Goal: Information Seeking & Learning: Learn about a topic

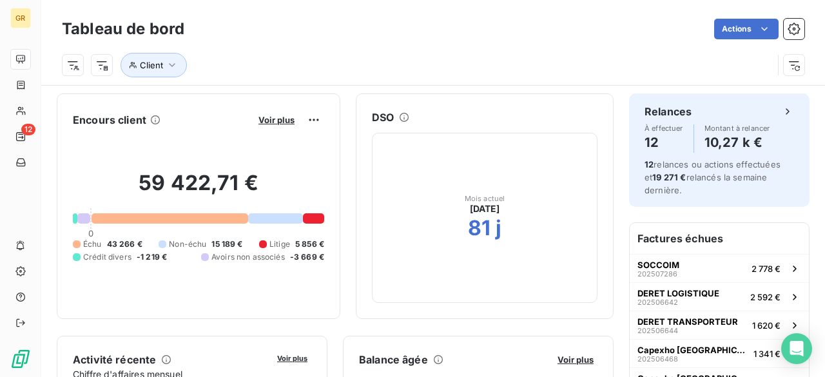
scroll to position [838, 0]
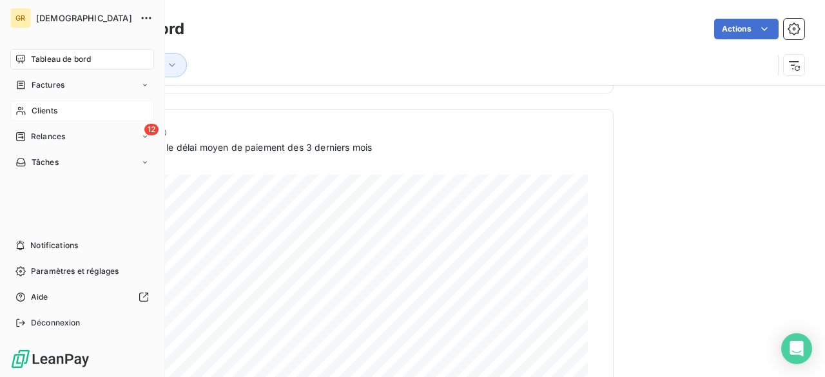
click at [51, 116] on span "Clients" at bounding box center [45, 111] width 26 height 12
click at [20, 109] on icon at bounding box center [20, 111] width 11 height 10
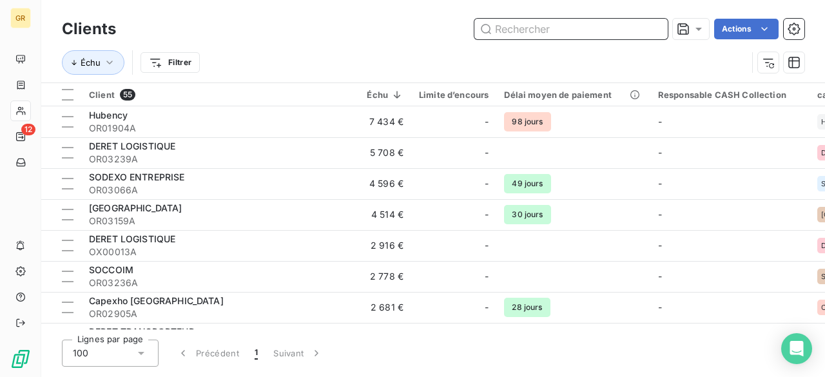
click at [522, 27] on input "text" at bounding box center [571, 29] width 193 height 21
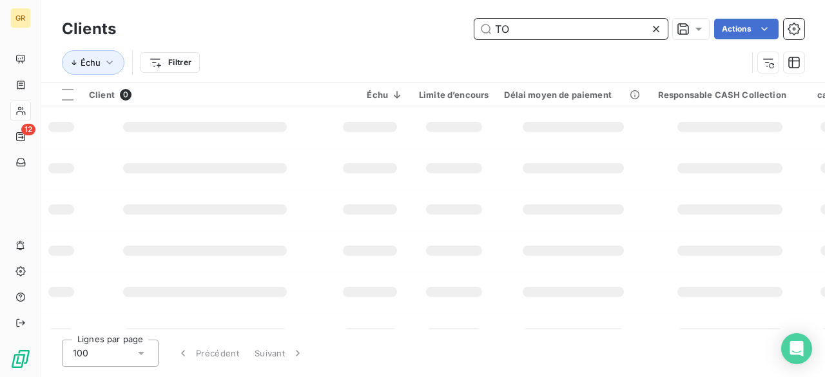
type input "T"
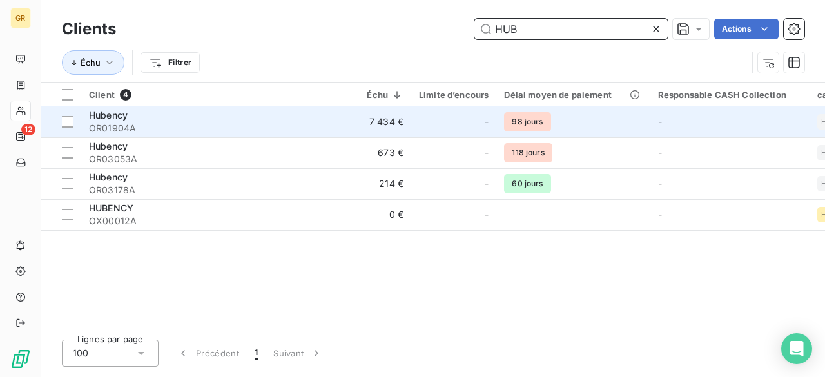
type input "HUB"
click at [341, 130] on td "7 434 €" at bounding box center [370, 121] width 83 height 31
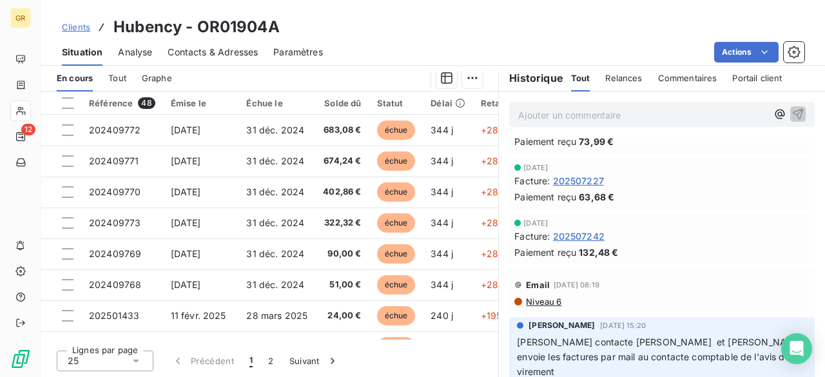
scroll to position [64, 0]
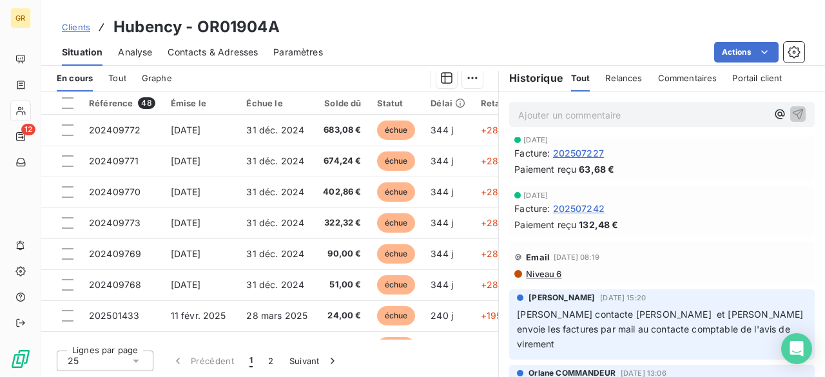
click at [562, 210] on span "202507242" at bounding box center [579, 209] width 52 height 14
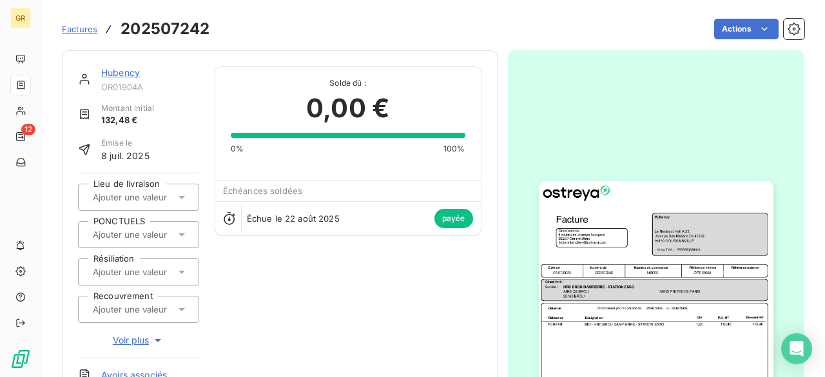
click at [586, 330] on img "button" at bounding box center [656, 346] width 235 height 331
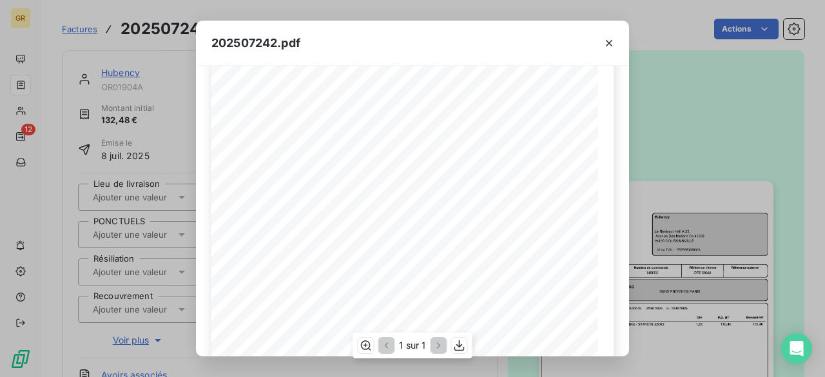
scroll to position [286, 0]
click at [610, 44] on icon "button" at bounding box center [609, 43] width 13 height 13
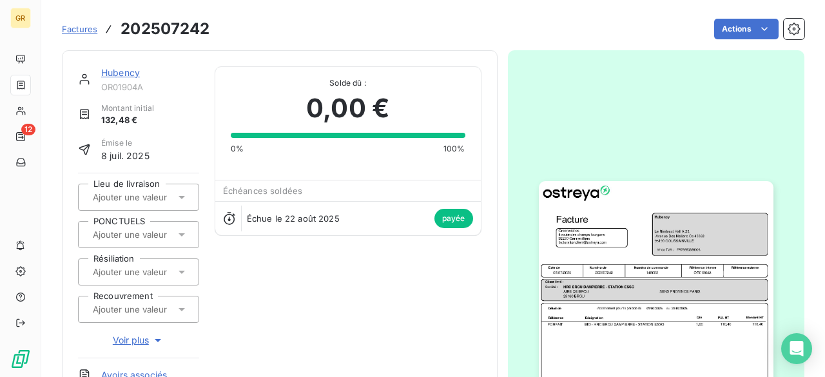
click at [589, 275] on img "button" at bounding box center [656, 346] width 235 height 331
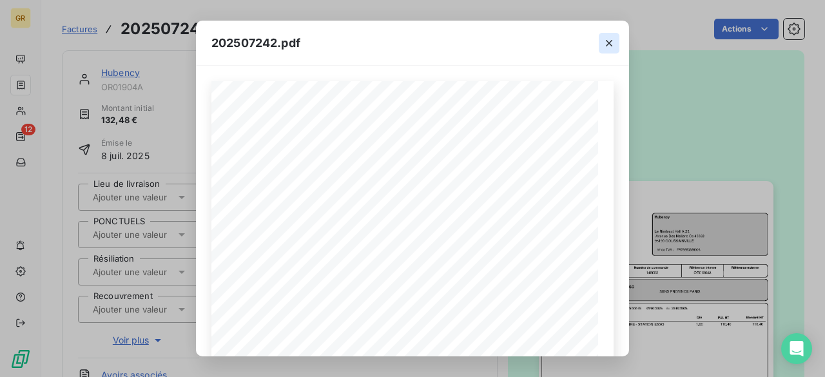
click at [616, 37] on button "button" at bounding box center [609, 43] width 21 height 21
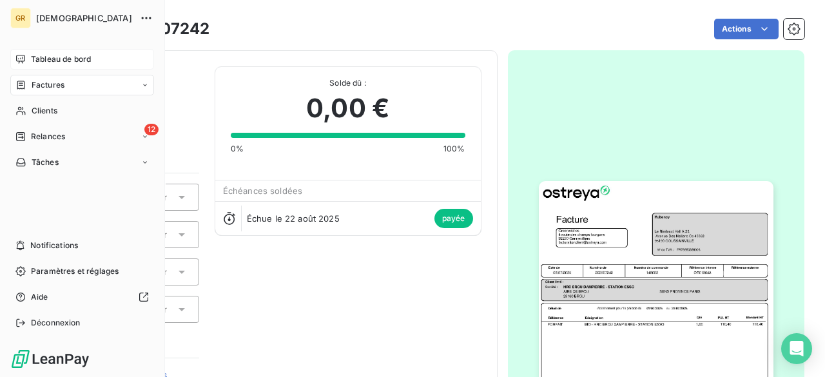
click at [61, 63] on span "Tableau de bord" at bounding box center [61, 60] width 60 height 12
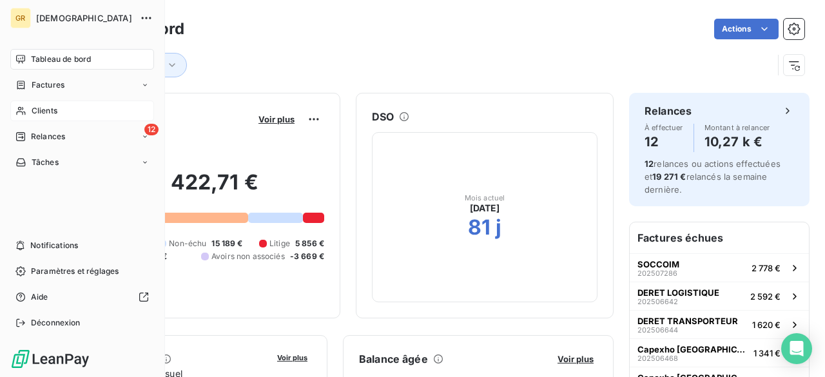
click at [32, 119] on div "Clients" at bounding box center [82, 111] width 144 height 21
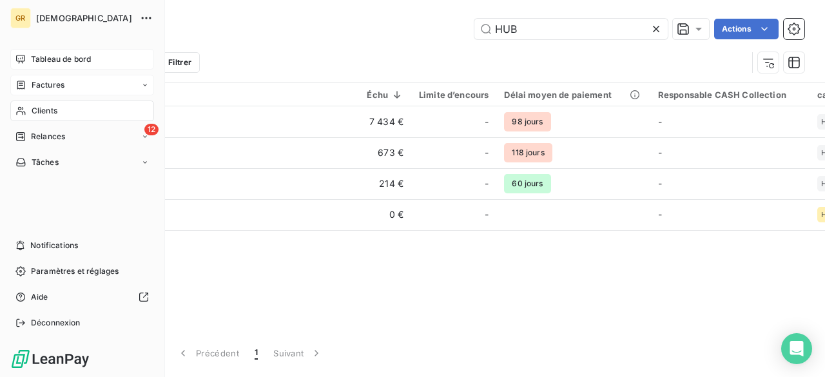
click at [19, 84] on icon at bounding box center [20, 85] width 11 height 10
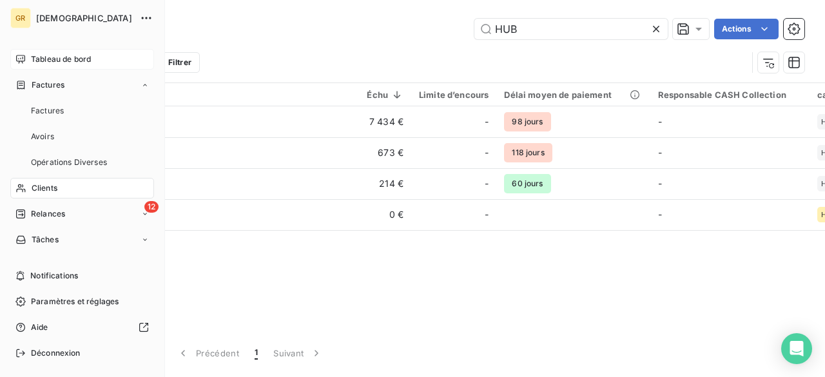
click at [52, 192] on span "Clients" at bounding box center [45, 189] width 26 height 12
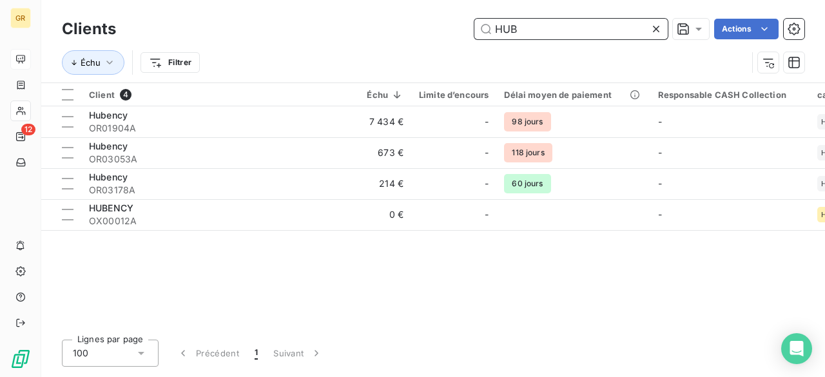
click at [525, 32] on input "HUB" at bounding box center [571, 29] width 193 height 21
drag, startPoint x: 525, startPoint y: 32, endPoint x: 472, endPoint y: 33, distance: 52.9
click at [472, 33] on div "HUB Actions" at bounding box center [468, 29] width 673 height 21
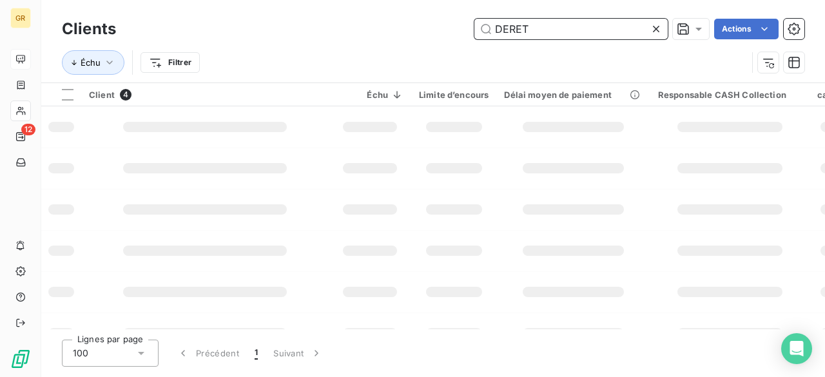
click at [613, 32] on input "DERET" at bounding box center [571, 29] width 193 height 21
type input "DERET"
click at [588, 38] on input "DERET" at bounding box center [571, 29] width 193 height 21
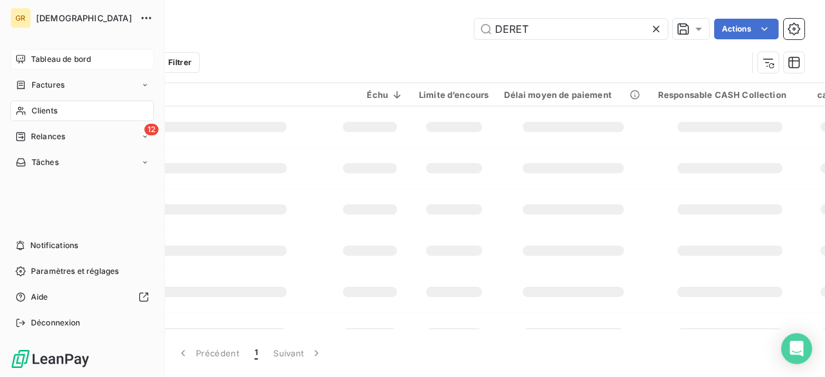
click at [67, 103] on div "Clients" at bounding box center [82, 111] width 144 height 21
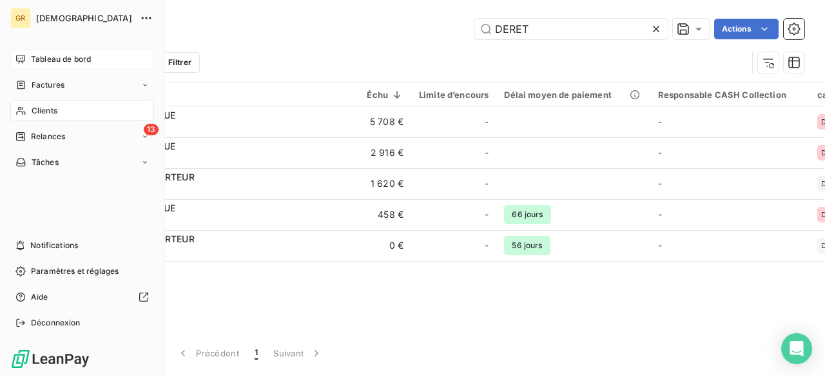
click at [21, 111] on icon at bounding box center [20, 111] width 11 height 10
click at [77, 63] on span "Tableau de bord" at bounding box center [61, 60] width 60 height 12
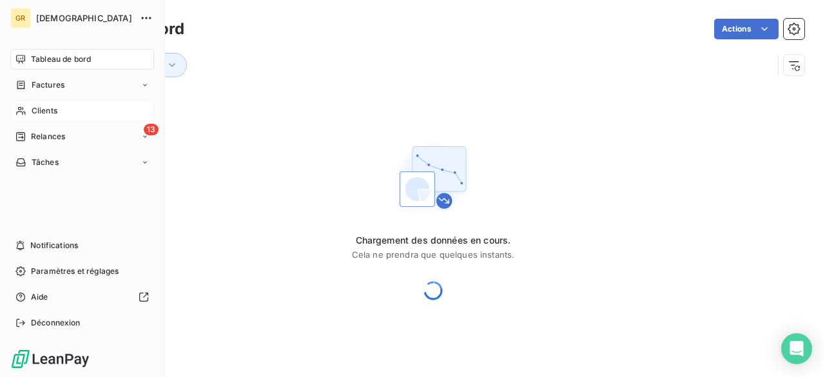
click at [61, 114] on div "Clients" at bounding box center [82, 111] width 144 height 21
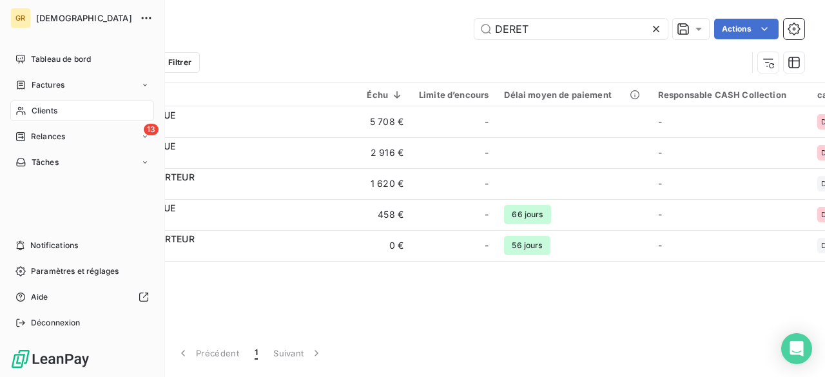
click at [58, 115] on div "Clients" at bounding box center [82, 111] width 144 height 21
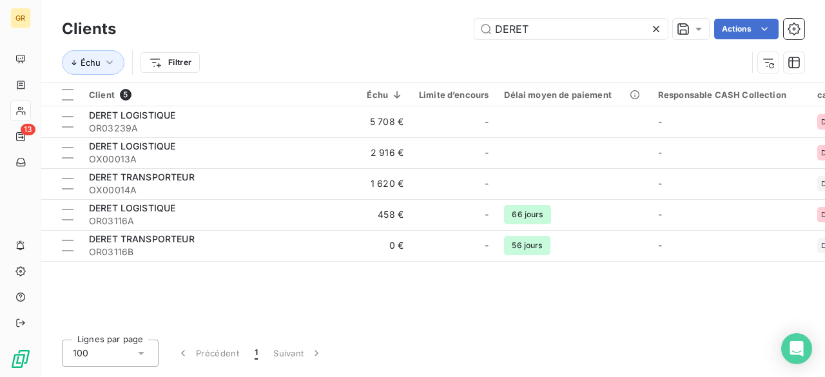
click at [656, 30] on icon at bounding box center [656, 29] width 6 height 6
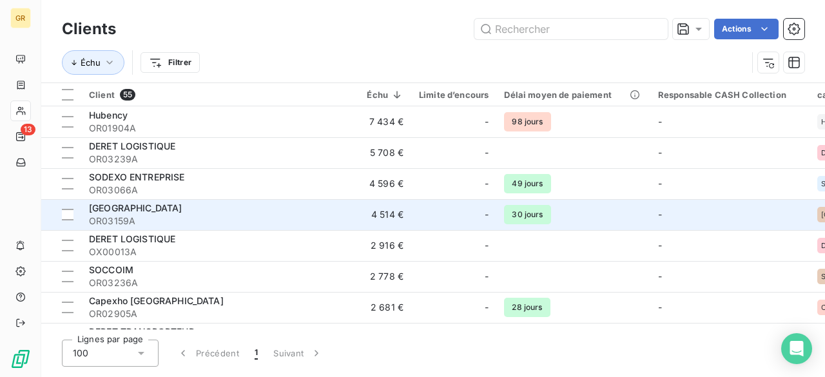
click at [182, 210] on div "[GEOGRAPHIC_DATA]" at bounding box center [205, 208] width 232 height 13
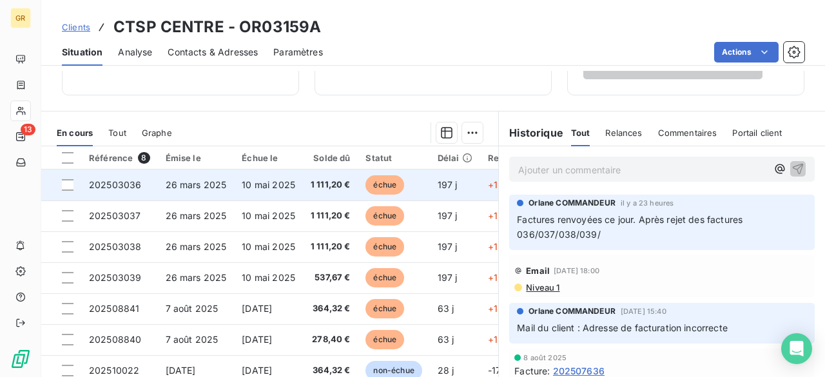
click at [209, 185] on span "26 mars 2025" at bounding box center [196, 184] width 61 height 11
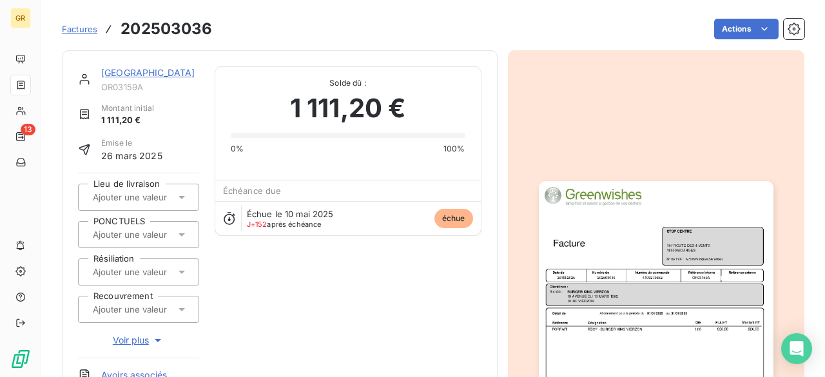
click at [653, 279] on img "button" at bounding box center [656, 346] width 235 height 331
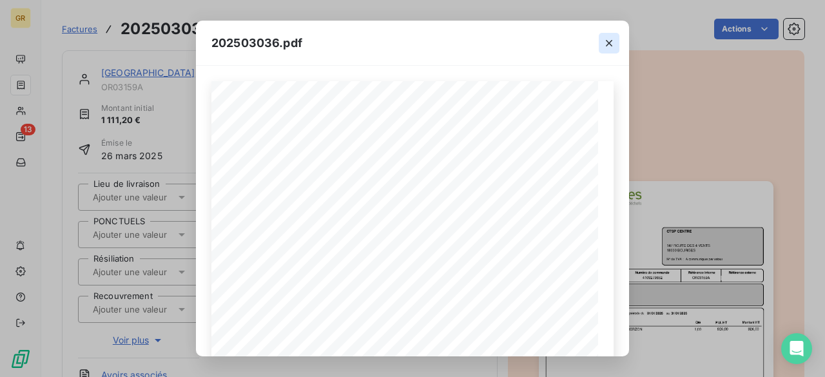
click at [613, 42] on icon "button" at bounding box center [609, 43] width 13 height 13
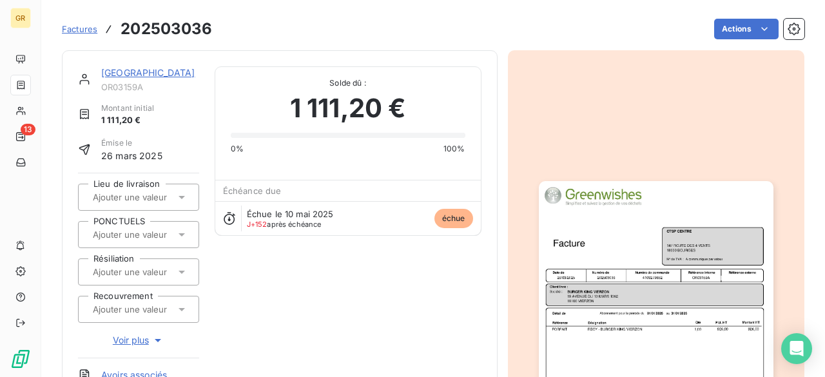
click at [116, 70] on link "[GEOGRAPHIC_DATA]" at bounding box center [148, 72] width 94 height 11
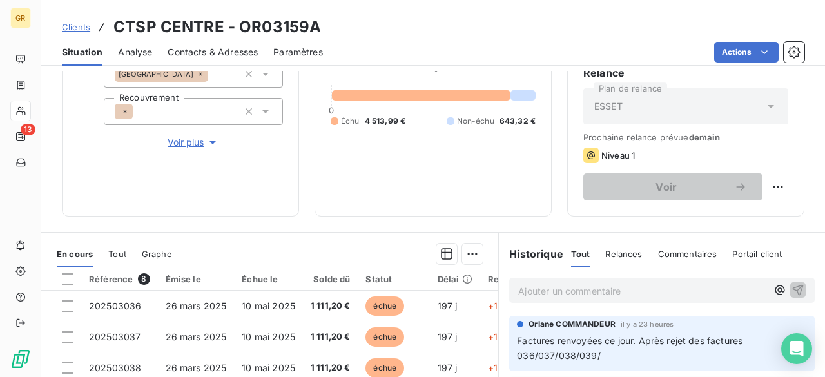
scroll to position [258, 0]
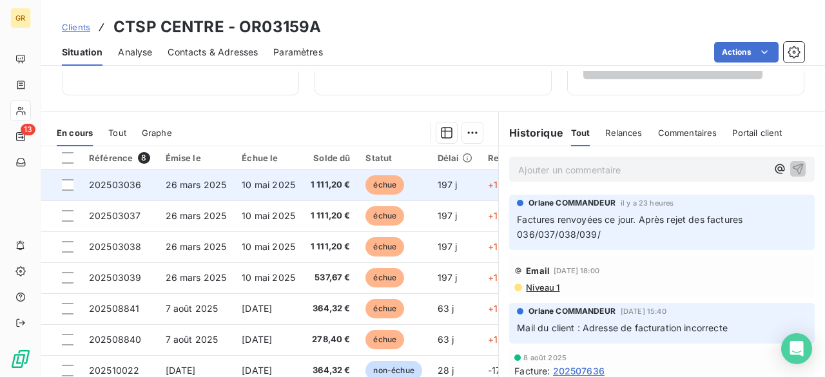
click at [193, 188] on span "26 mars 2025" at bounding box center [196, 184] width 61 height 11
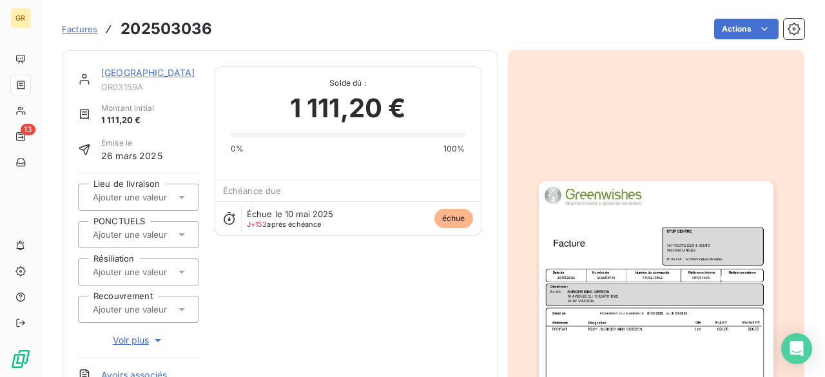
click at [610, 244] on img "button" at bounding box center [656, 346] width 235 height 331
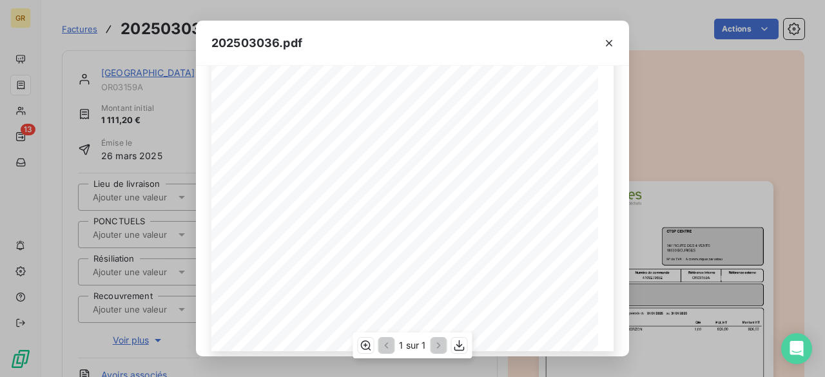
scroll to position [286, 0]
click at [640, 155] on div "202503036.pdf Référence interne Numéro de Date de Numéro de commande Référence …" at bounding box center [412, 188] width 825 height 377
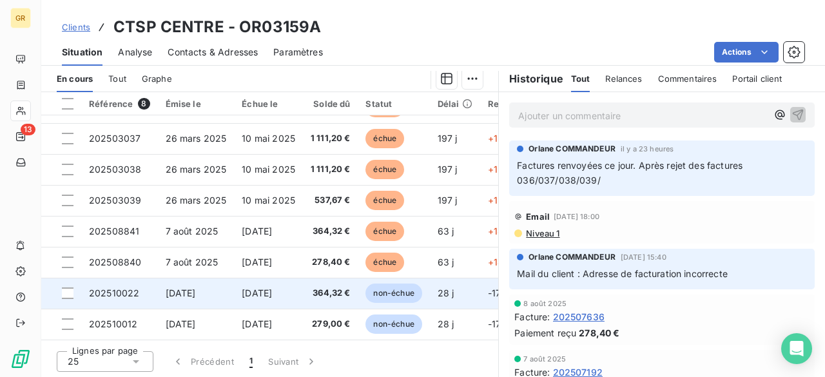
scroll to position [313, 0]
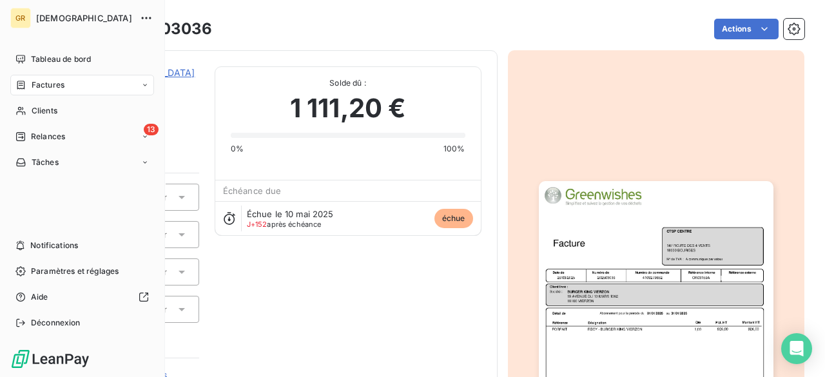
click at [85, 47] on div "GR GREENWISHES Tableau de bord Factures Clients 13 Relances Tâches Notification…" at bounding box center [82, 188] width 165 height 377
click at [83, 60] on span "Tableau de bord" at bounding box center [61, 60] width 60 height 12
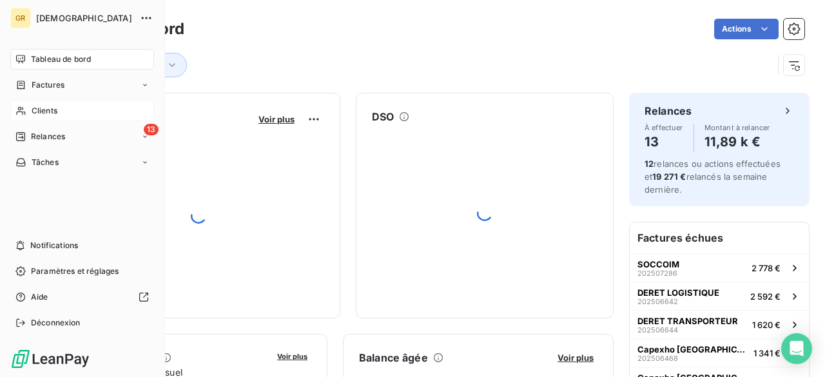
click at [26, 114] on div "Clients" at bounding box center [82, 111] width 144 height 21
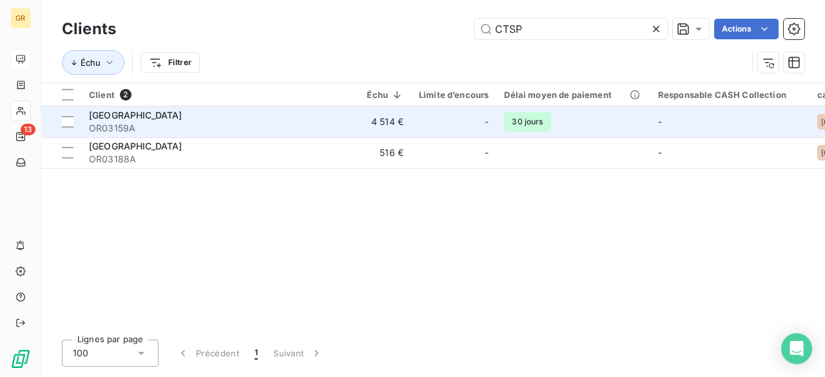
type input "CTSP"
click at [157, 130] on span "OR03159A" at bounding box center [205, 128] width 232 height 13
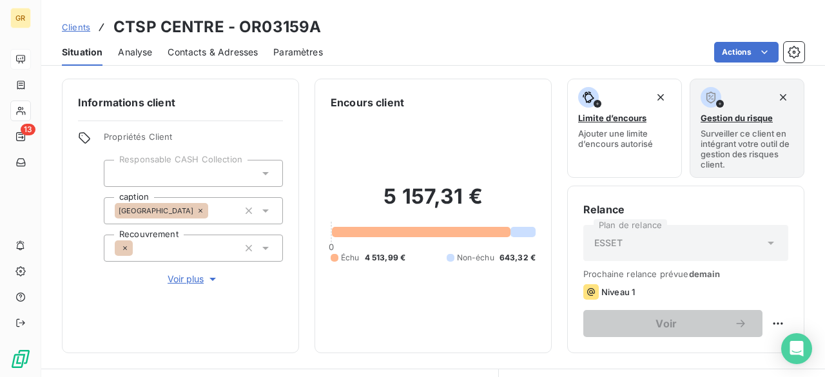
click at [197, 51] on span "Contacts & Adresses" at bounding box center [213, 52] width 90 height 13
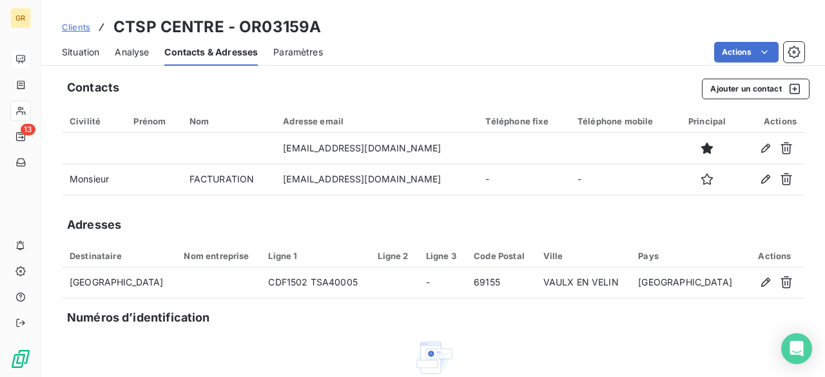
scroll to position [117, 0]
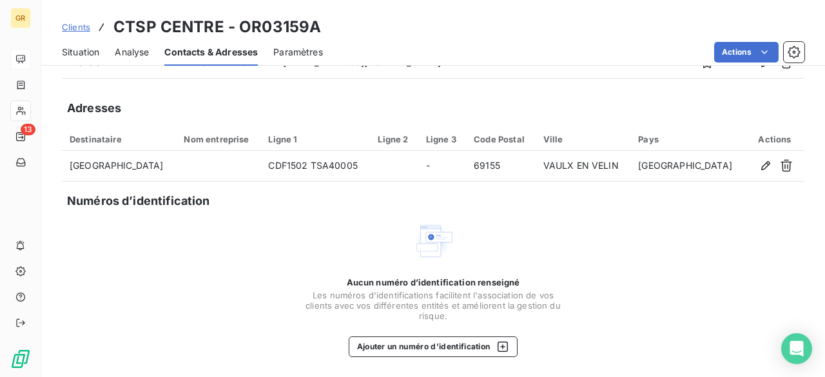
click at [74, 50] on span "Situation" at bounding box center [80, 52] width 37 height 13
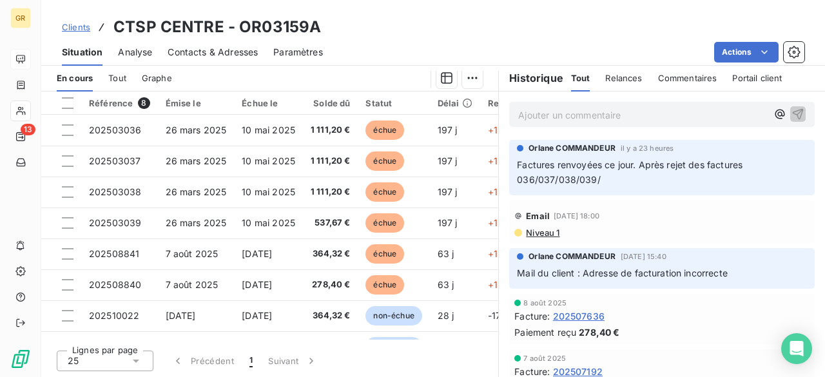
scroll to position [248, 0]
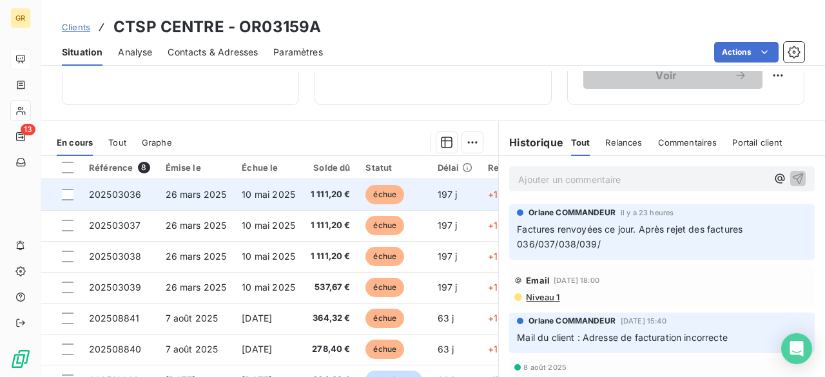
click at [227, 197] on td "26 mars 2025" at bounding box center [196, 194] width 77 height 31
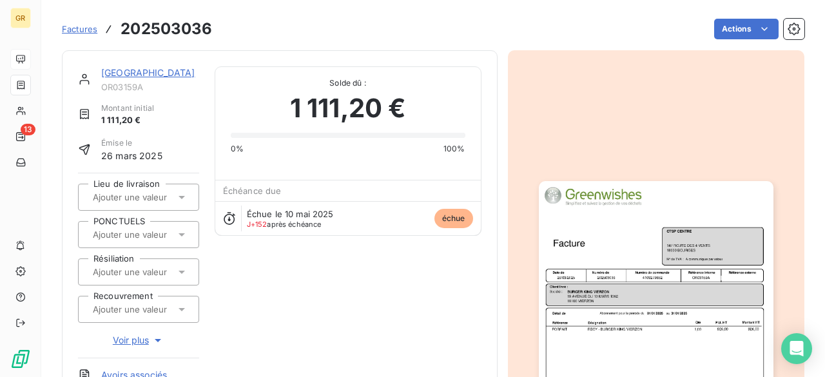
click at [687, 257] on img "button" at bounding box center [656, 346] width 235 height 331
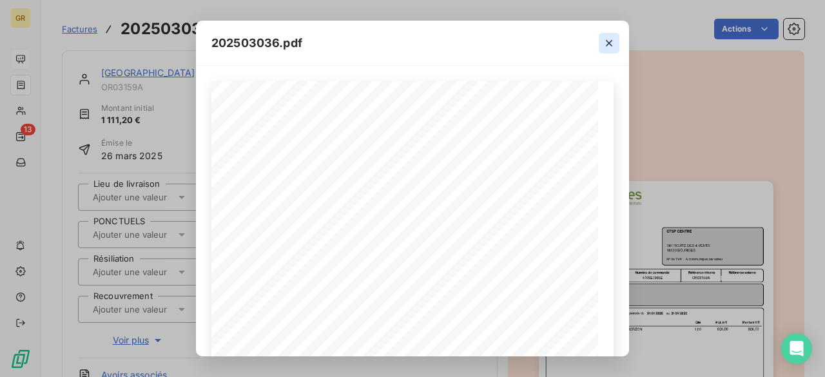
click at [610, 38] on icon "button" at bounding box center [609, 43] width 13 height 13
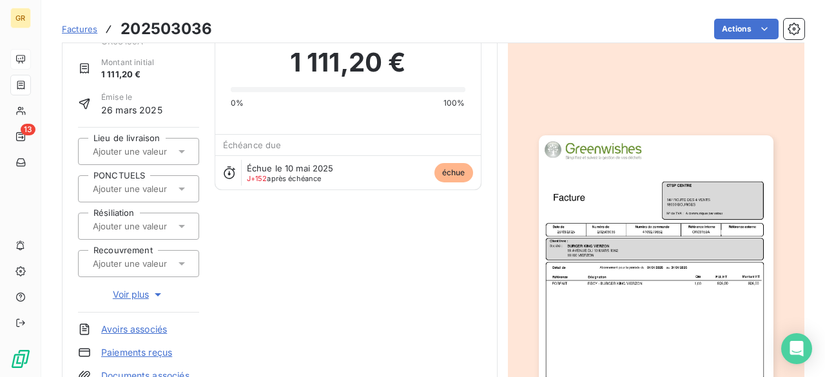
scroll to position [10, 0]
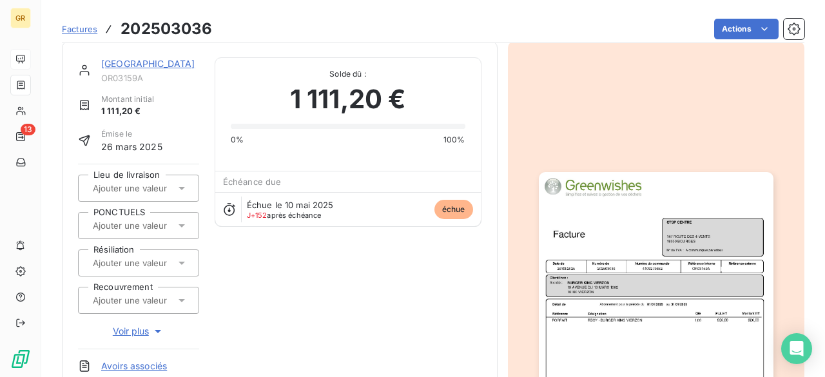
click at [646, 277] on img "button" at bounding box center [656, 337] width 235 height 331
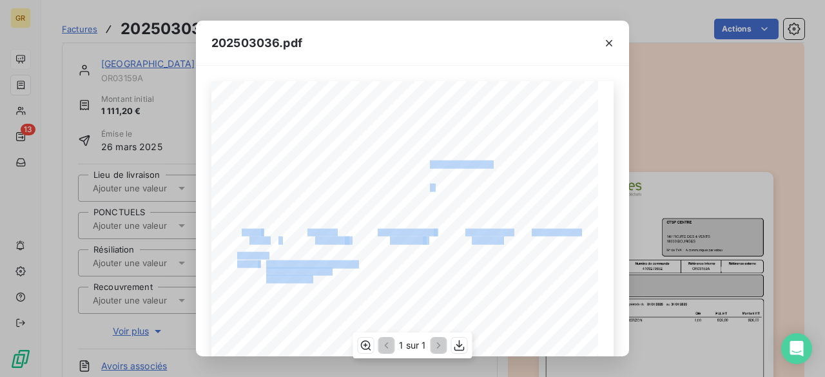
click at [504, 189] on div "Référence interne Numéro de Date de Numéro de commande Référence externe [STREE…" at bounding box center [413, 354] width 402 height 547
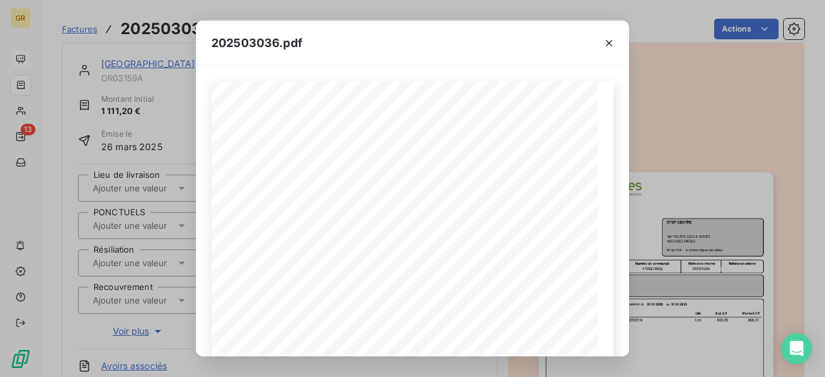
drag, startPoint x: 702, startPoint y: 117, endPoint x: 640, endPoint y: 108, distance: 63.3
click at [702, 118] on div "202503036.pdf Référence interne Numéro de Date de Numéro de commande Référence …" at bounding box center [412, 188] width 825 height 377
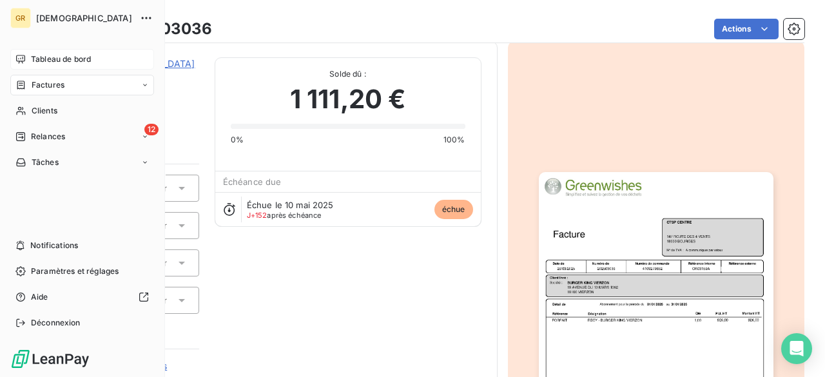
click at [27, 89] on div "Factures" at bounding box center [39, 85] width 49 height 12
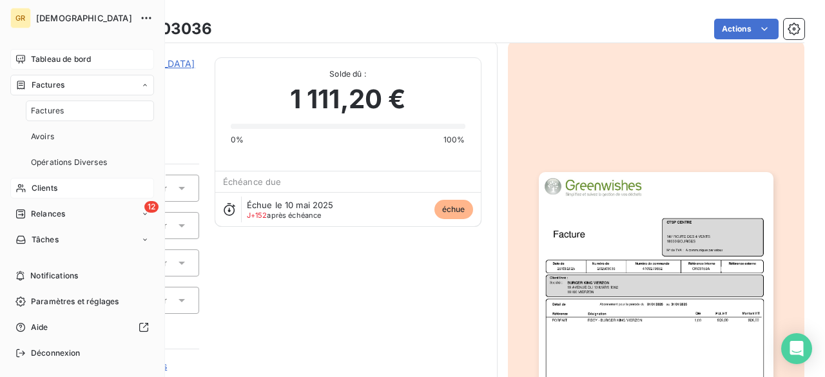
click at [56, 196] on div "Clients" at bounding box center [82, 188] width 144 height 21
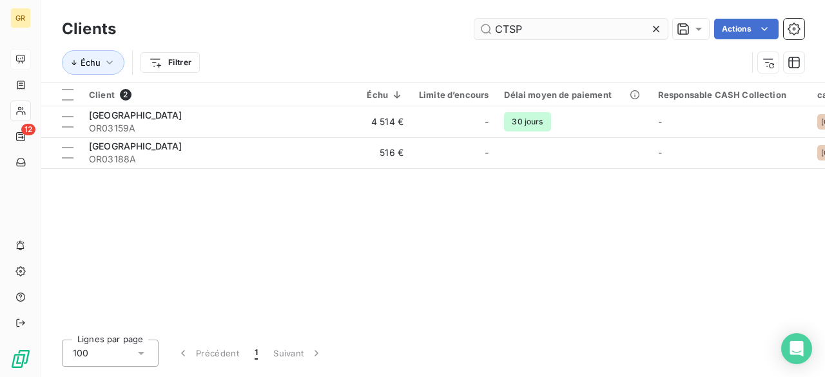
drag, startPoint x: 561, startPoint y: 35, endPoint x: 474, endPoint y: 28, distance: 87.3
click at [475, 28] on input "CTSP" at bounding box center [571, 29] width 193 height 21
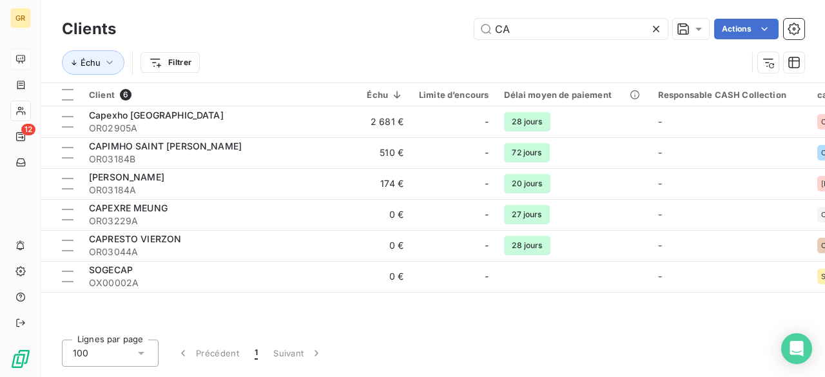
type input "C"
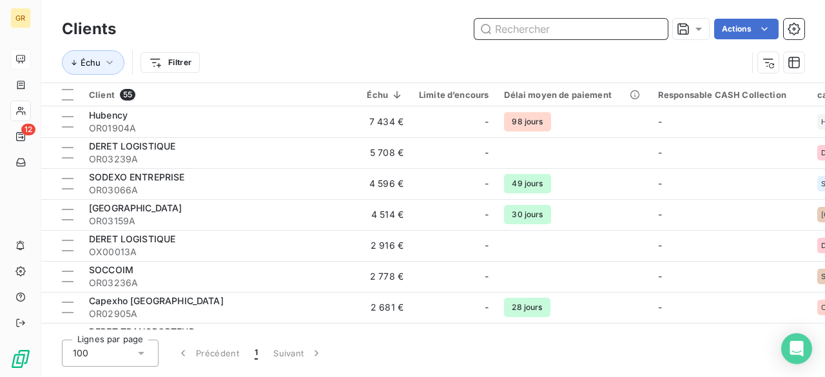
click at [545, 32] on input "text" at bounding box center [571, 29] width 193 height 21
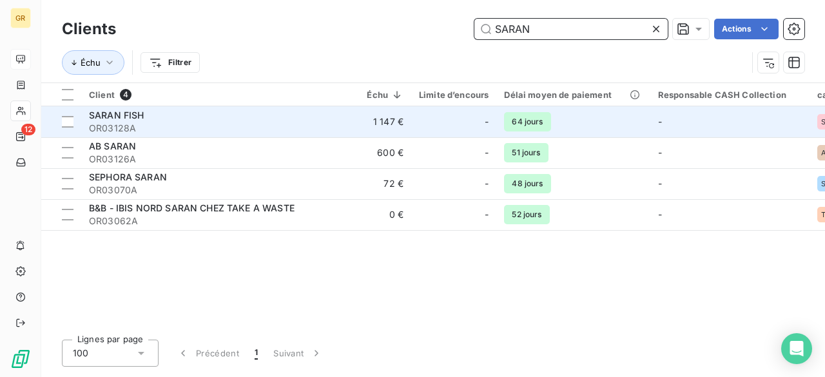
type input "SARAN"
click at [163, 119] on div "SARAN FISH" at bounding box center [205, 115] width 232 height 13
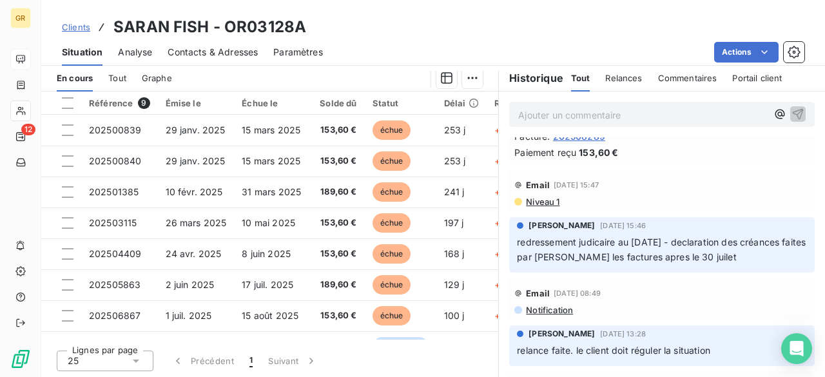
scroll to position [64, 0]
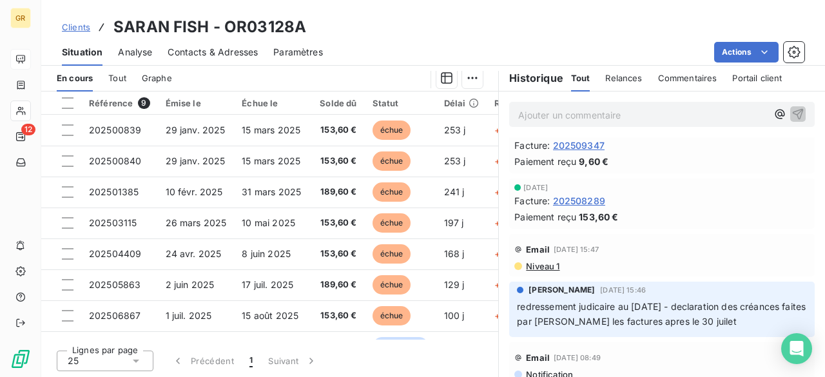
click at [558, 146] on span "202509347" at bounding box center [579, 146] width 52 height 14
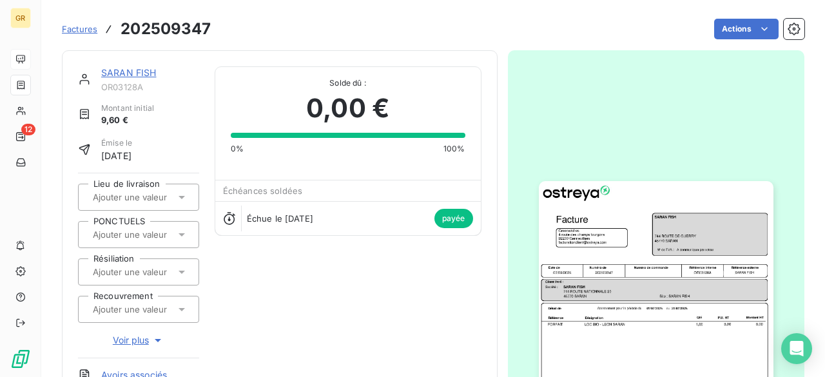
click at [624, 255] on img "button" at bounding box center [656, 346] width 235 height 331
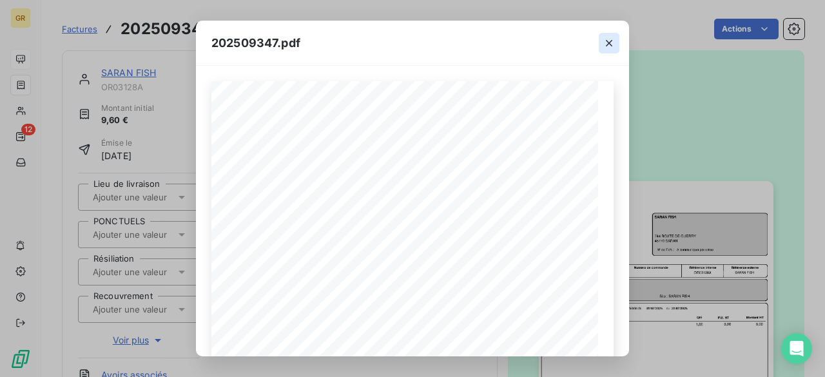
click at [615, 39] on icon "button" at bounding box center [609, 43] width 13 height 13
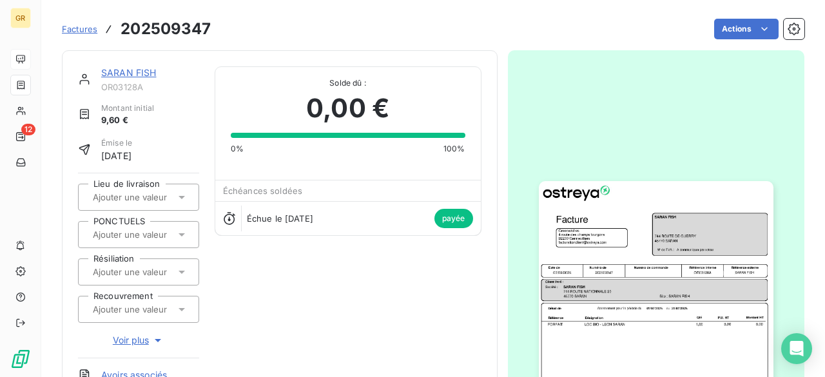
click at [614, 212] on img "button" at bounding box center [656, 346] width 235 height 331
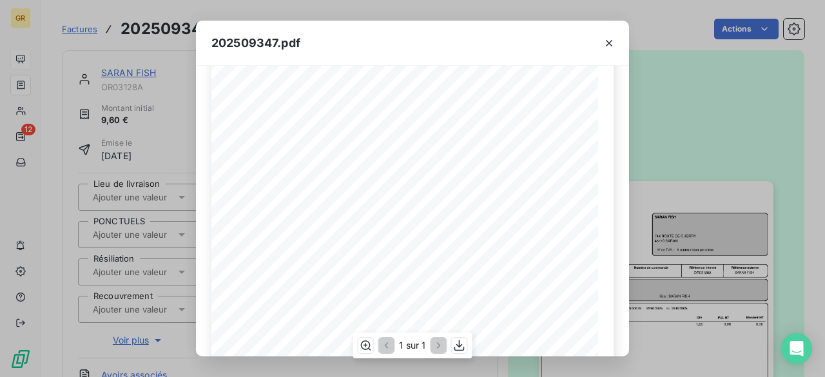
scroll to position [129, 0]
click at [611, 42] on icon "button" at bounding box center [609, 43] width 13 height 13
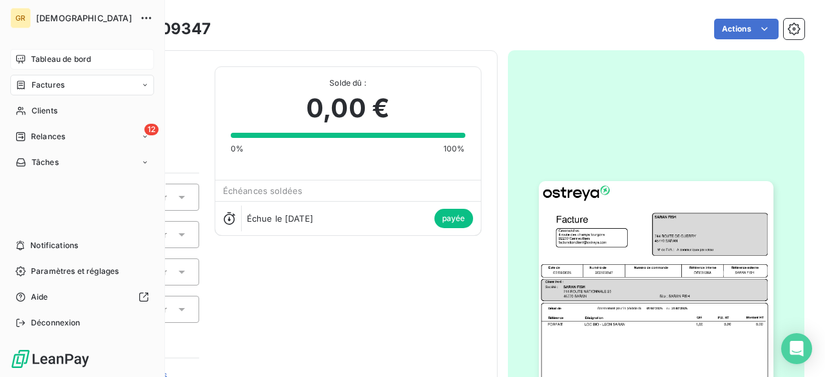
click at [37, 89] on span "Factures" at bounding box center [48, 85] width 33 height 12
click at [58, 114] on div "Clients" at bounding box center [82, 111] width 144 height 21
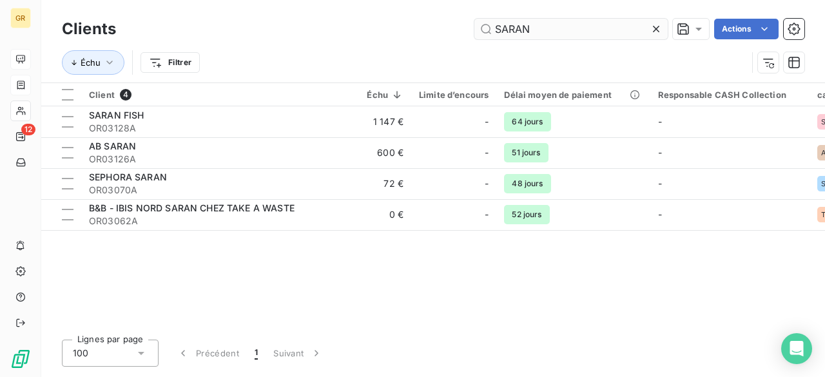
click at [535, 28] on input "SARAN" at bounding box center [571, 29] width 193 height 21
drag, startPoint x: 535, startPoint y: 28, endPoint x: 462, endPoint y: 27, distance: 73.5
click at [462, 27] on div "SARAN Actions" at bounding box center [468, 29] width 673 height 21
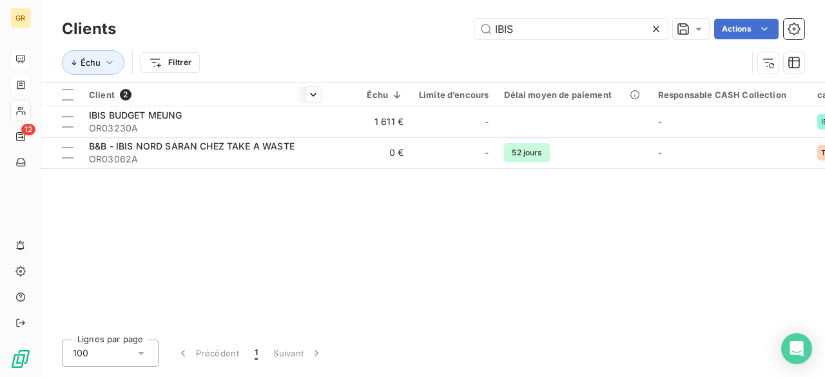
type input "IBIS"
click at [289, 95] on div "Client 2" at bounding box center [205, 95] width 232 height 12
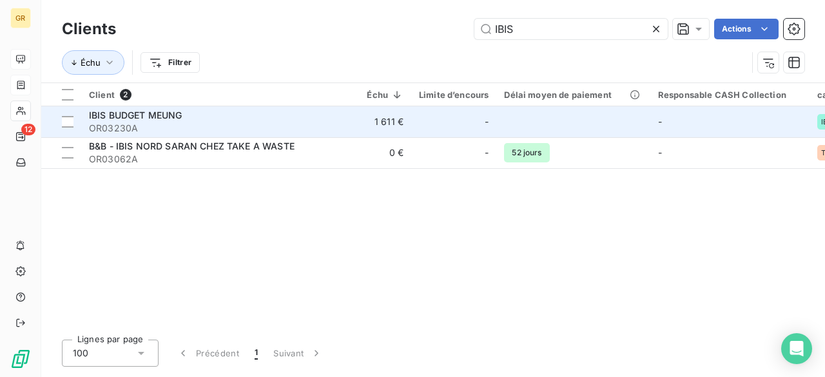
click at [270, 118] on div "IBIS BUDGET MEUNG" at bounding box center [205, 115] width 232 height 13
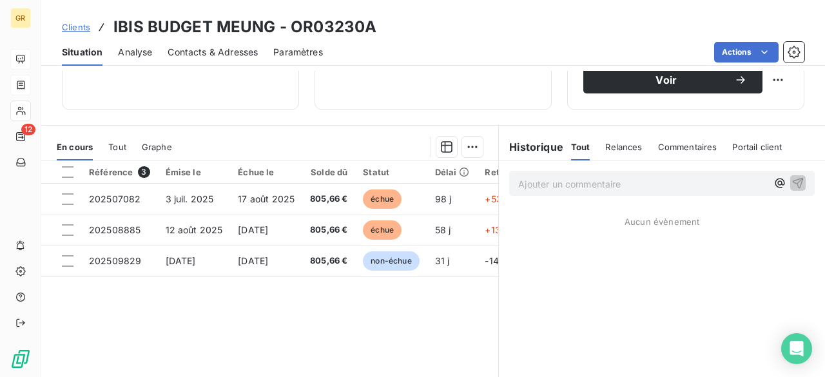
scroll to position [258, 0]
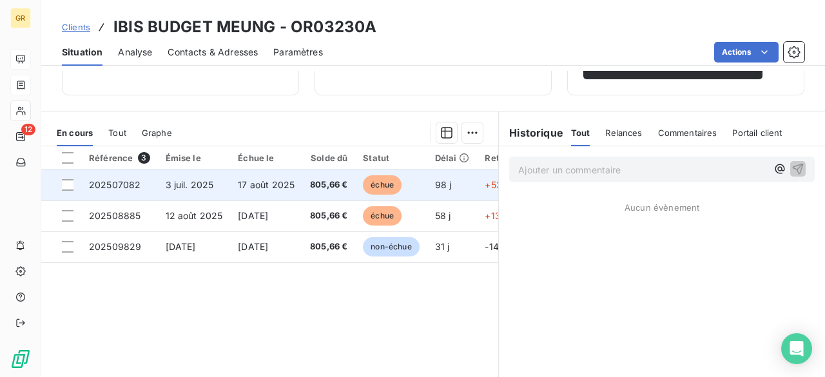
click at [290, 185] on span "17 août 2025" at bounding box center [266, 184] width 57 height 11
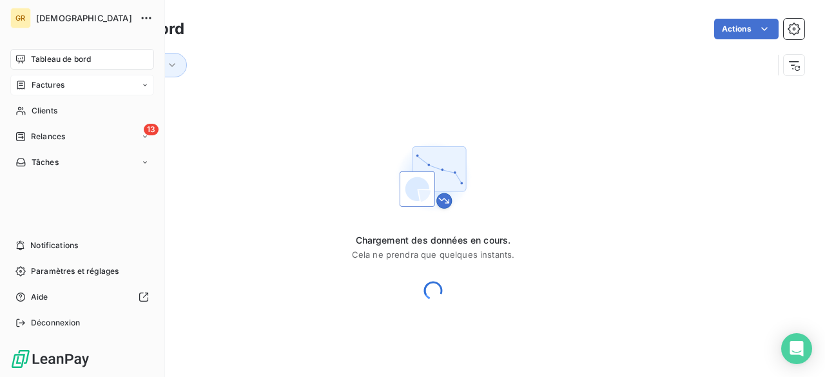
click at [32, 83] on span "Factures" at bounding box center [48, 85] width 33 height 12
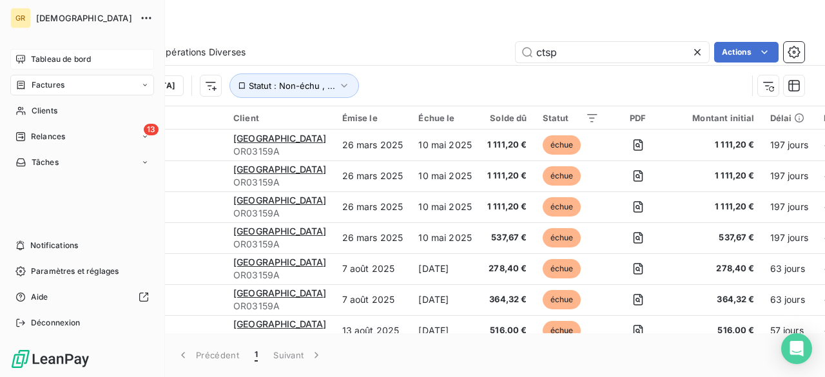
click at [27, 57] on div "Tableau de bord" at bounding box center [82, 59] width 144 height 21
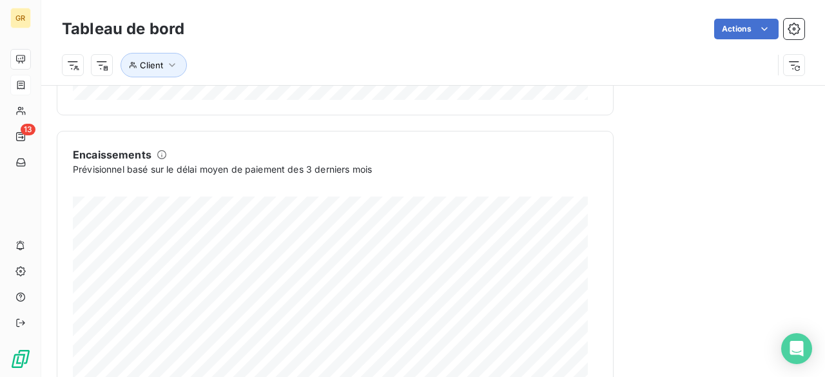
scroll to position [880, 0]
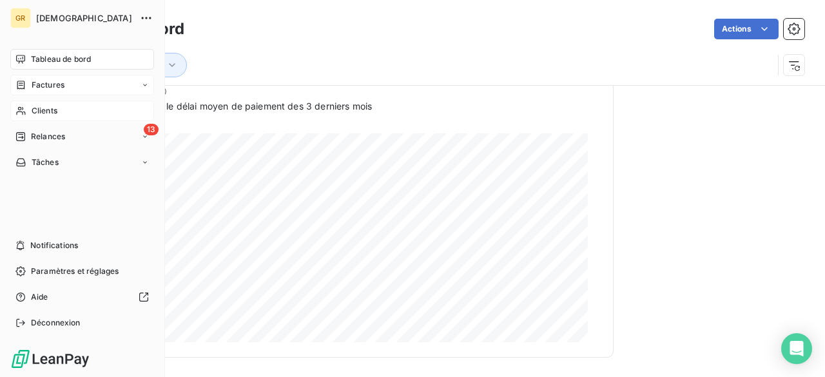
click at [21, 101] on div "Clients" at bounding box center [82, 111] width 144 height 21
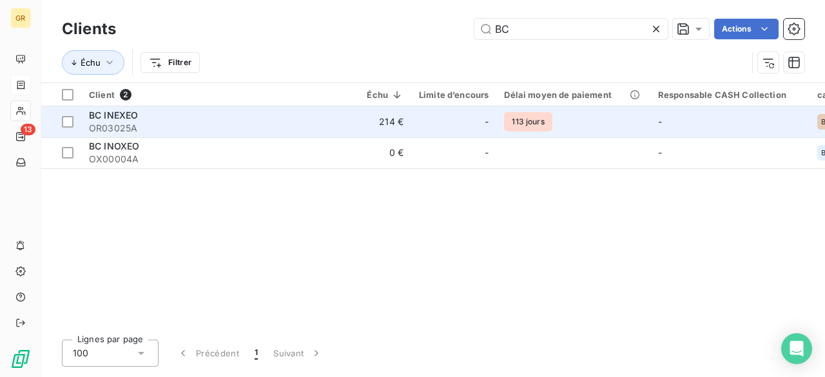
type input "BC"
click at [290, 128] on span "OR03025A" at bounding box center [205, 128] width 232 height 13
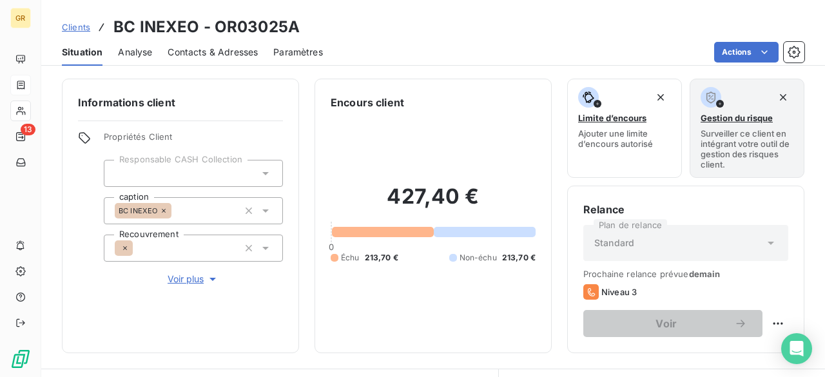
scroll to position [313, 0]
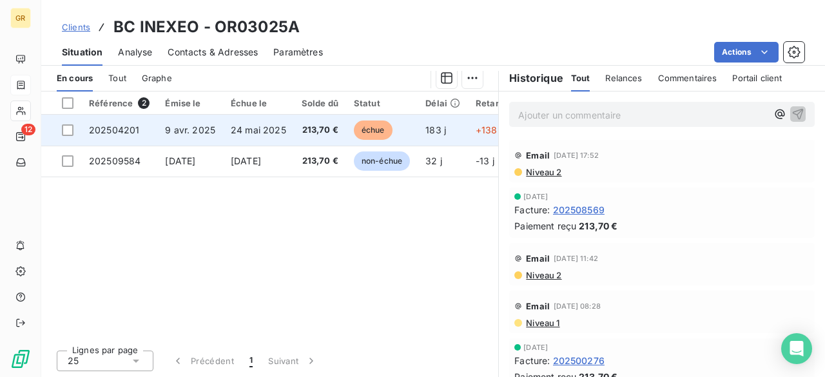
click at [177, 127] on span "9 avr. 2025" at bounding box center [190, 129] width 50 height 11
click at [126, 124] on span "202504201" at bounding box center [114, 129] width 50 height 11
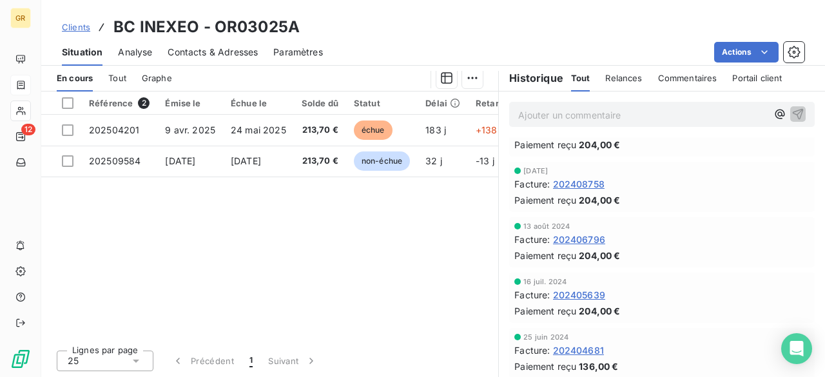
scroll to position [967, 0]
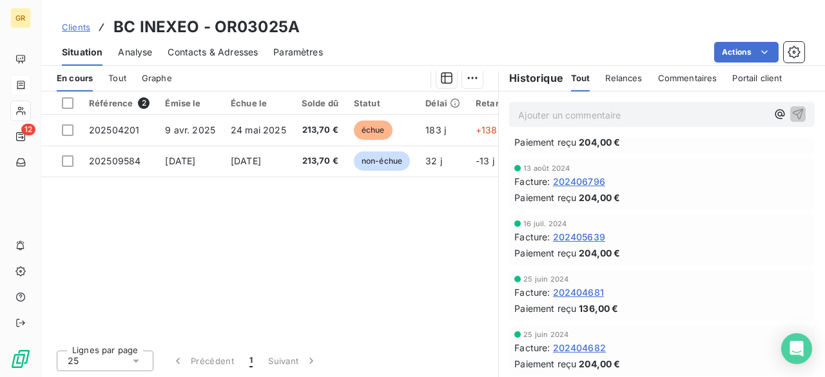
click at [767, 79] on span "Portail client" at bounding box center [758, 78] width 50 height 10
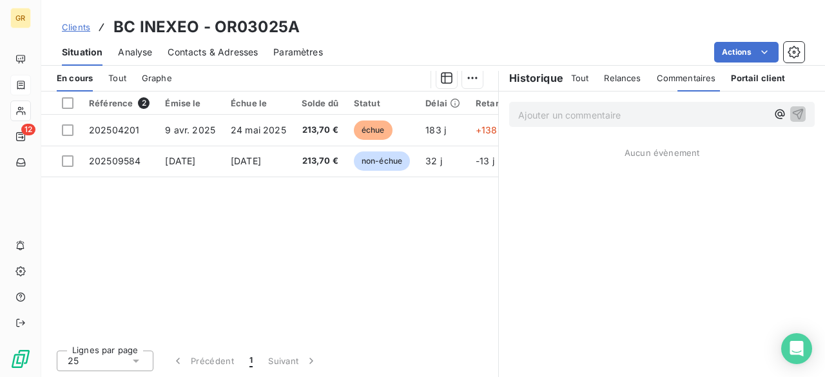
scroll to position [0, 0]
click at [682, 85] on div "Commentaires" at bounding box center [686, 77] width 59 height 27
click at [611, 86] on div "Relances" at bounding box center [622, 77] width 37 height 27
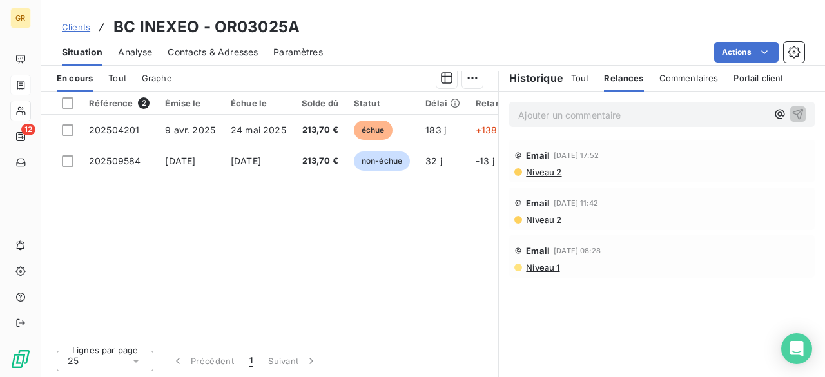
click at [462, 193] on div "Référence 2 Émise le Échue le Solde dû Statut Délai Retard thirdPartyCode gener…" at bounding box center [269, 216] width 457 height 248
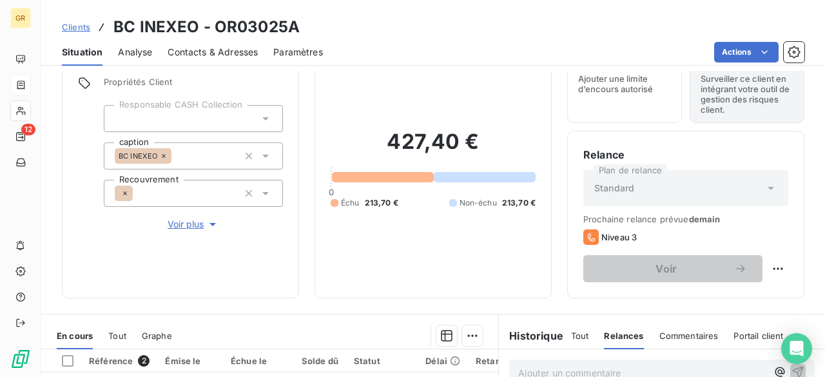
scroll to position [184, 0]
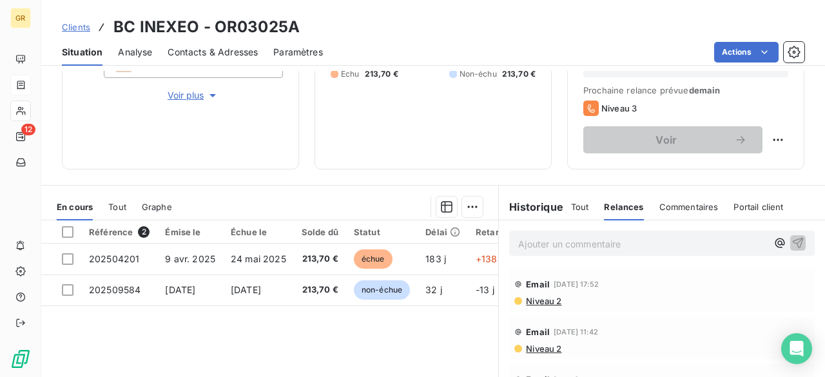
click at [572, 205] on span "Tout" at bounding box center [580, 207] width 18 height 10
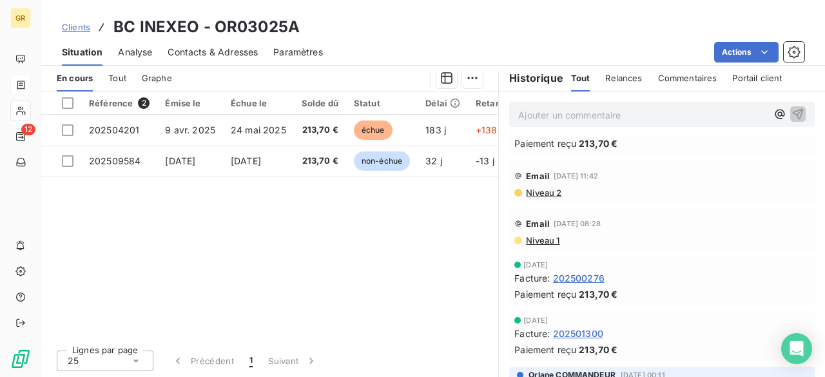
scroll to position [64, 0]
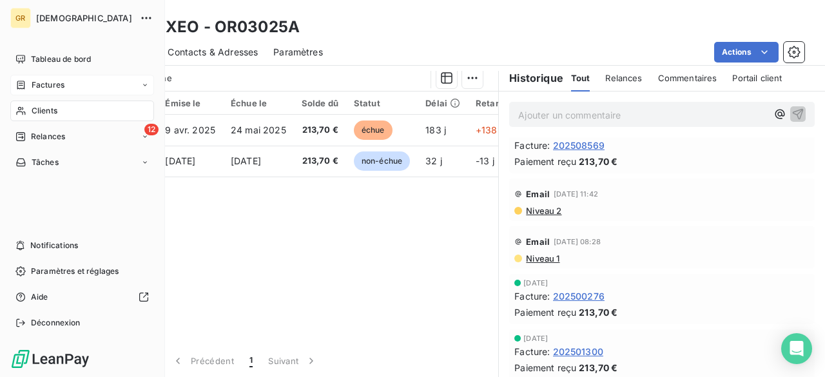
click at [19, 112] on icon at bounding box center [20, 111] width 9 height 8
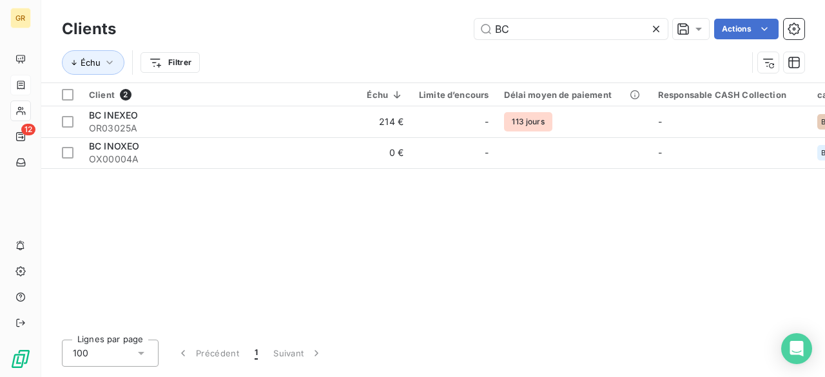
drag, startPoint x: 517, startPoint y: 24, endPoint x: 469, endPoint y: 25, distance: 47.7
click at [469, 25] on div "BC Actions" at bounding box center [468, 29] width 673 height 21
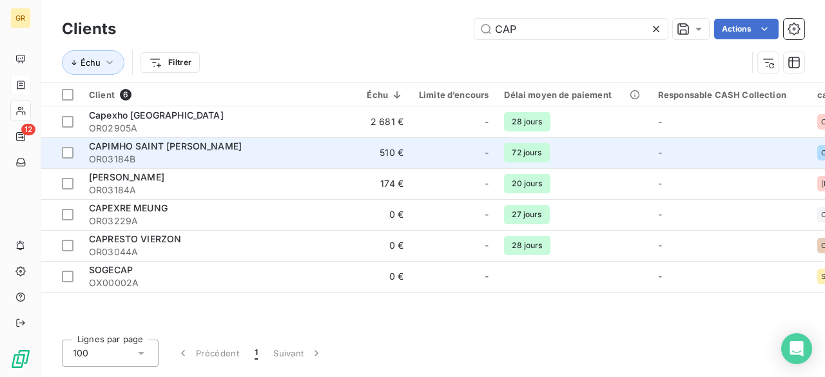
type input "CAP"
click at [275, 159] on span "OR03184B" at bounding box center [205, 159] width 232 height 13
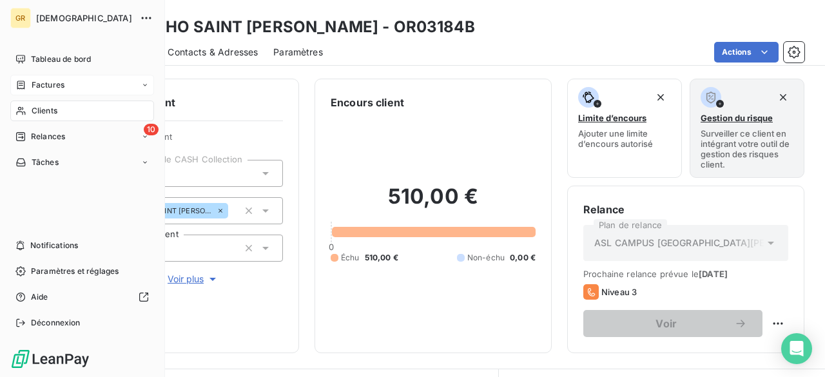
click at [25, 110] on icon at bounding box center [20, 111] width 11 height 10
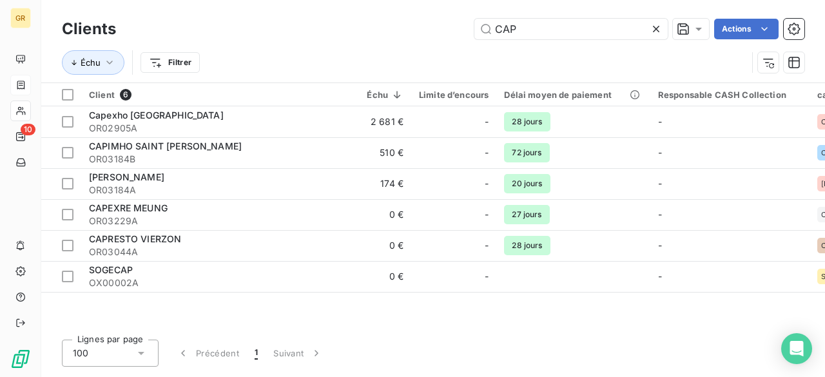
drag, startPoint x: 580, startPoint y: 31, endPoint x: 431, endPoint y: 34, distance: 149.6
click at [431, 34] on div "CAP Actions" at bounding box center [468, 29] width 673 height 21
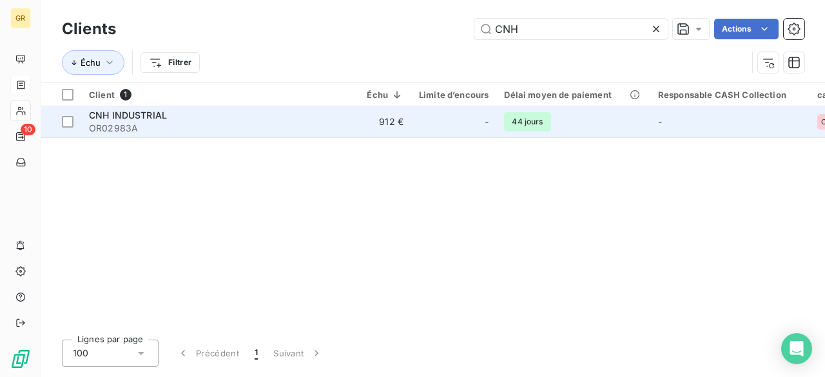
type input "CNH"
click at [224, 109] on div "CNH INDUSTRIAL" at bounding box center [205, 115] width 232 height 13
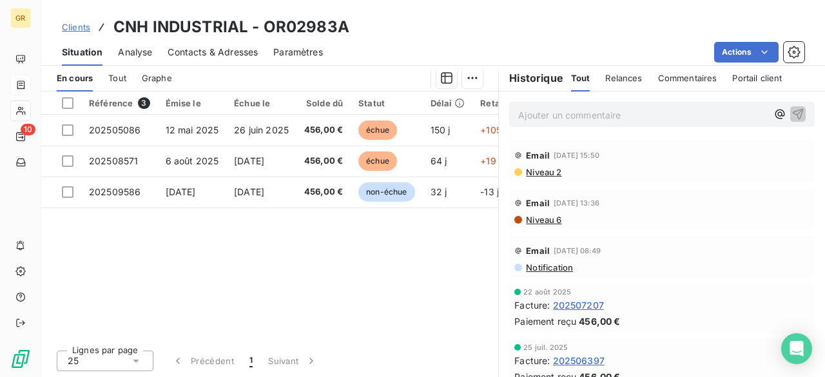
click at [197, 46] on span "Contacts & Adresses" at bounding box center [213, 52] width 90 height 13
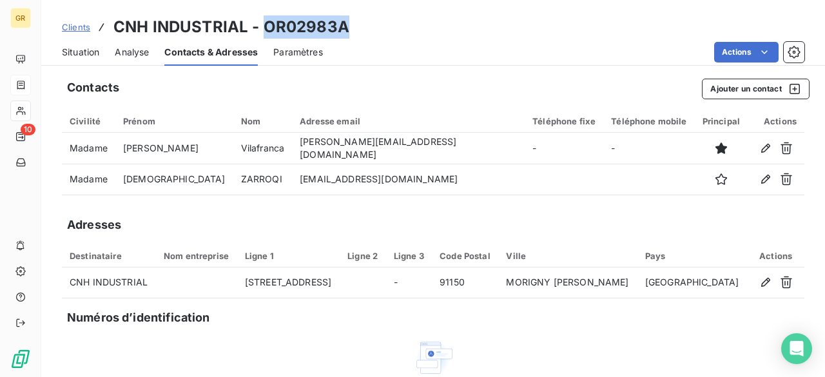
drag, startPoint x: 264, startPoint y: 27, endPoint x: 348, endPoint y: 28, distance: 83.8
click at [348, 28] on div "Clients CNH INDUSTRIAL - OR02983A" at bounding box center [433, 26] width 784 height 23
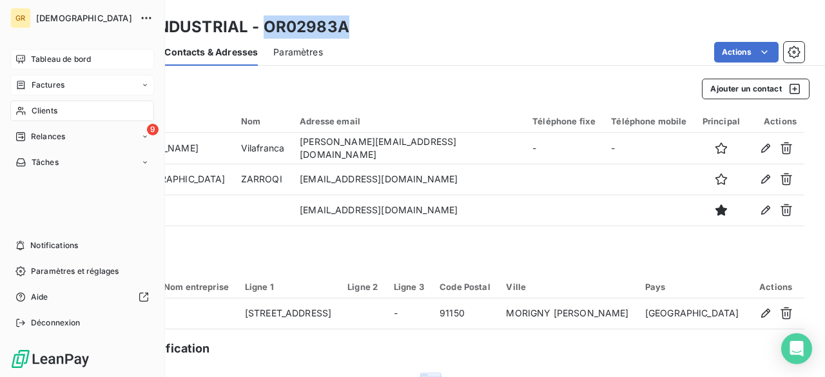
click at [50, 63] on span "Tableau de bord" at bounding box center [61, 60] width 60 height 12
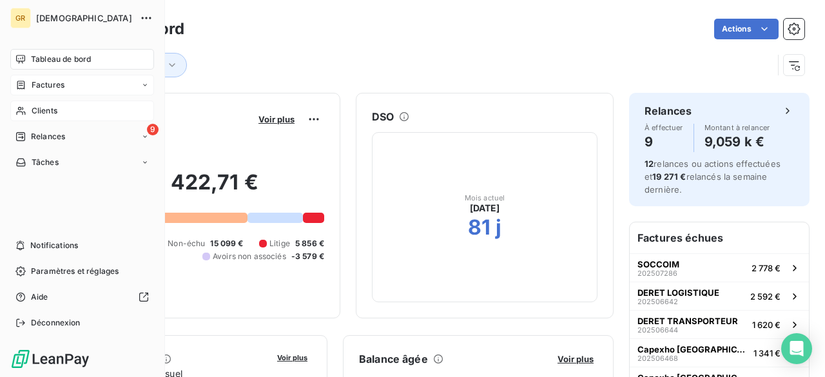
click at [43, 106] on span "Clients" at bounding box center [45, 111] width 26 height 12
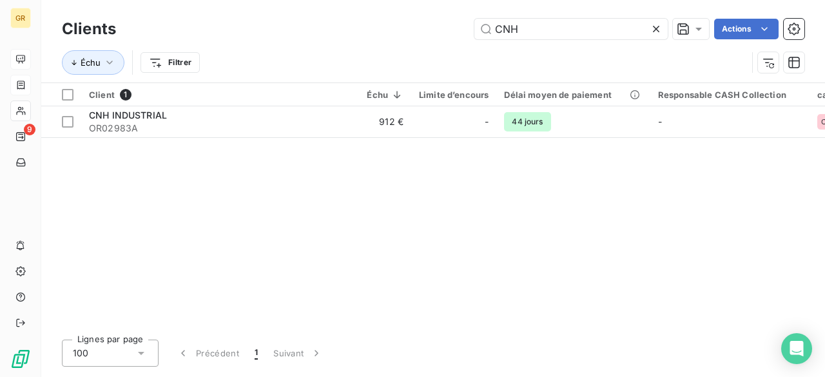
drag, startPoint x: 567, startPoint y: 26, endPoint x: 446, endPoint y: 31, distance: 121.3
click at [446, 31] on div "CNH Actions" at bounding box center [468, 29] width 673 height 21
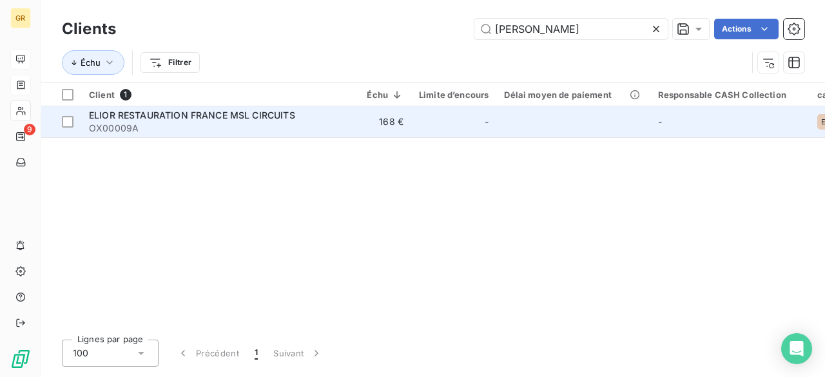
type input "ELIO"
click at [208, 126] on span "OX00009A" at bounding box center [205, 128] width 232 height 13
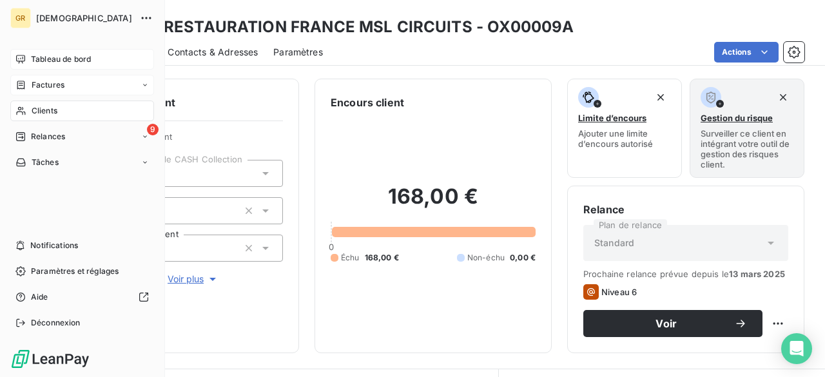
click at [25, 64] on icon at bounding box center [20, 59] width 10 height 10
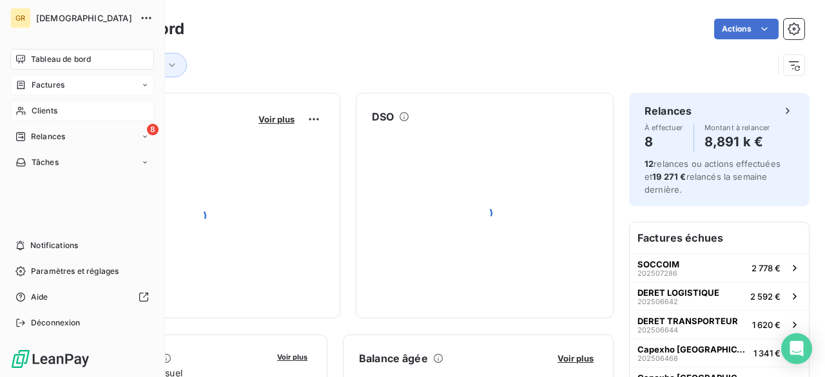
click at [7, 109] on div "GR GREENWISHES Tableau de bord Factures Clients 8 Relances Tâches Notifications…" at bounding box center [82, 188] width 165 height 377
click at [22, 108] on icon at bounding box center [20, 111] width 9 height 8
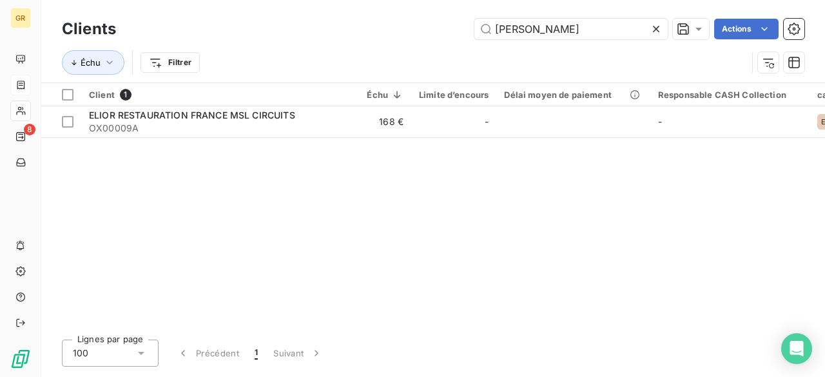
drag, startPoint x: 580, startPoint y: 32, endPoint x: 473, endPoint y: 36, distance: 107.8
click at [473, 36] on div "ELIO Actions" at bounding box center [468, 29] width 673 height 21
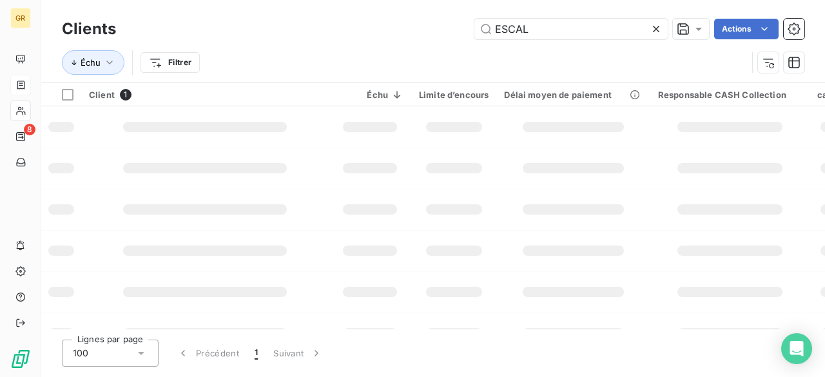
type input "ESCAL"
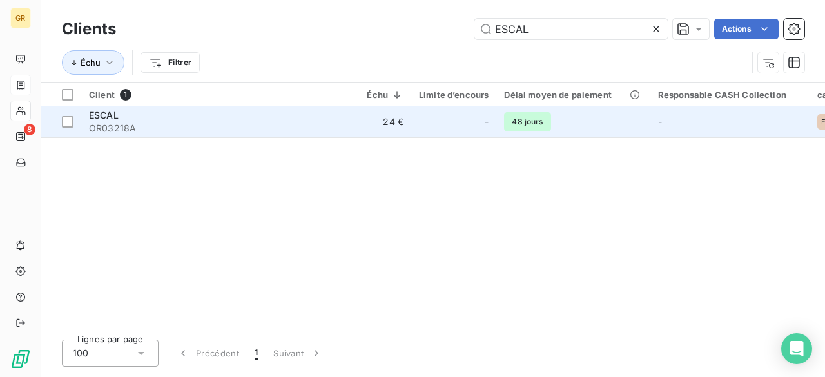
click at [339, 131] on td "24 €" at bounding box center [370, 121] width 83 height 31
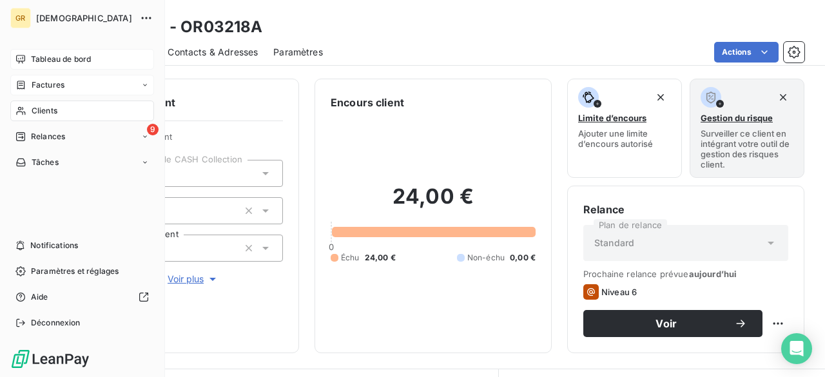
click at [37, 54] on span "Tableau de bord" at bounding box center [61, 60] width 60 height 12
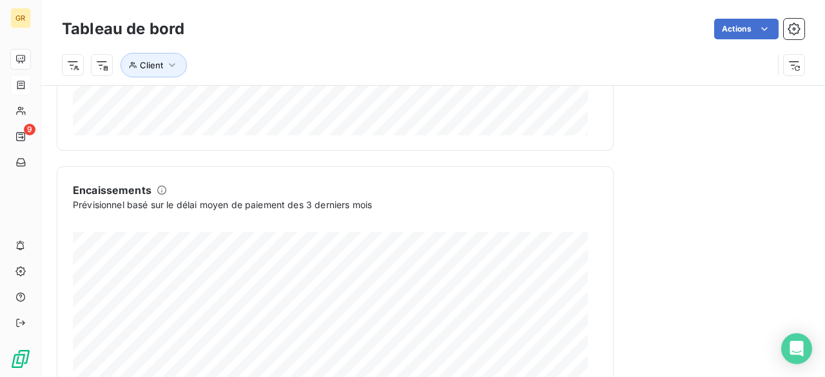
scroll to position [880, 0]
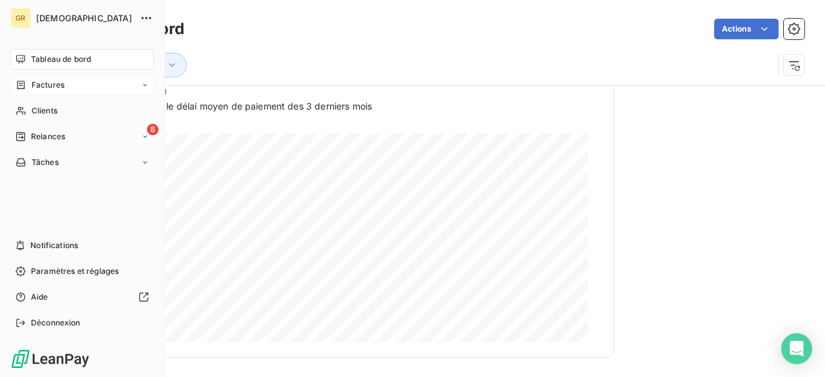
click at [52, 48] on div "GR GREENWISHES Tableau de bord Factures Clients 8 Relances Tâches Notifications…" at bounding box center [82, 188] width 165 height 377
drag, startPoint x: 44, startPoint y: 86, endPoint x: 81, endPoint y: 83, distance: 36.9
click at [44, 85] on span "Factures" at bounding box center [48, 85] width 33 height 12
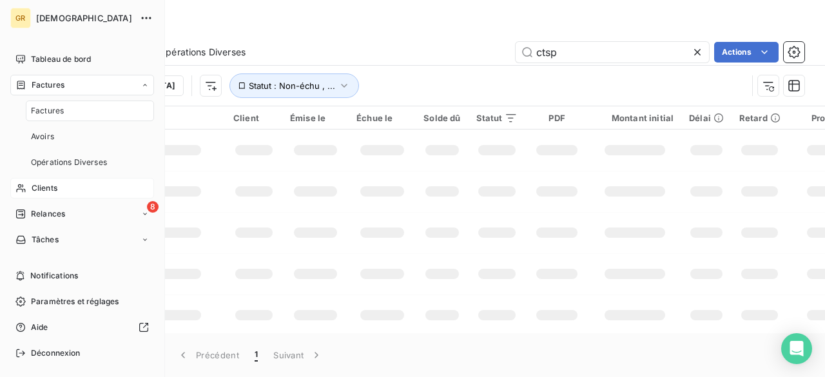
click at [32, 192] on span "Clients" at bounding box center [45, 189] width 26 height 12
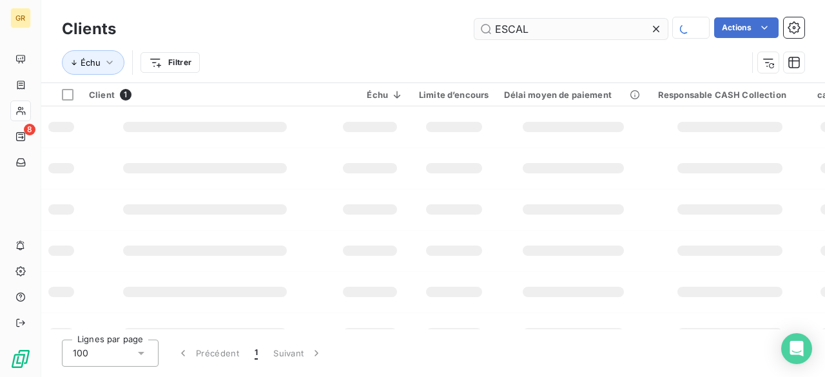
click at [558, 19] on input "ESCAL" at bounding box center [571, 29] width 193 height 21
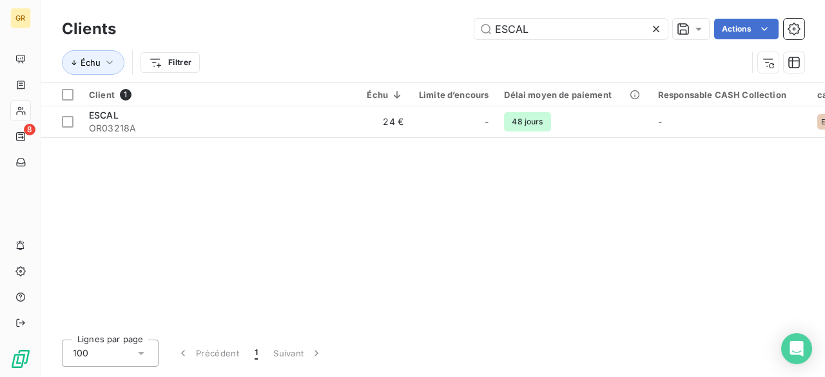
drag, startPoint x: 551, startPoint y: 29, endPoint x: 360, endPoint y: 34, distance: 190.9
click at [360, 34] on div "ESCAL Actions" at bounding box center [468, 29] width 673 height 21
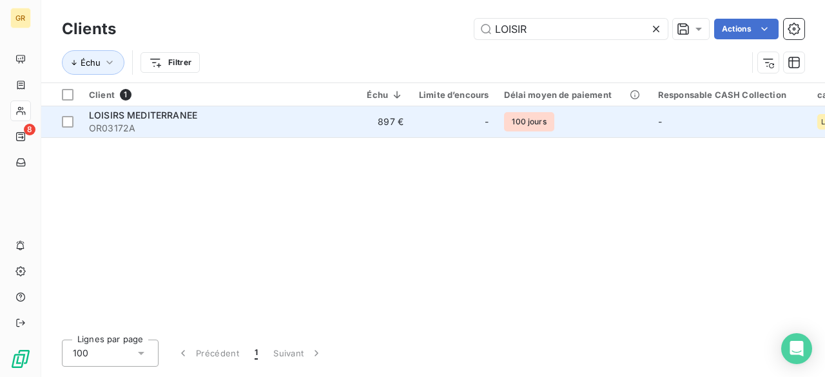
type input "LOISIR"
click at [270, 129] on span "OR03172A" at bounding box center [205, 128] width 232 height 13
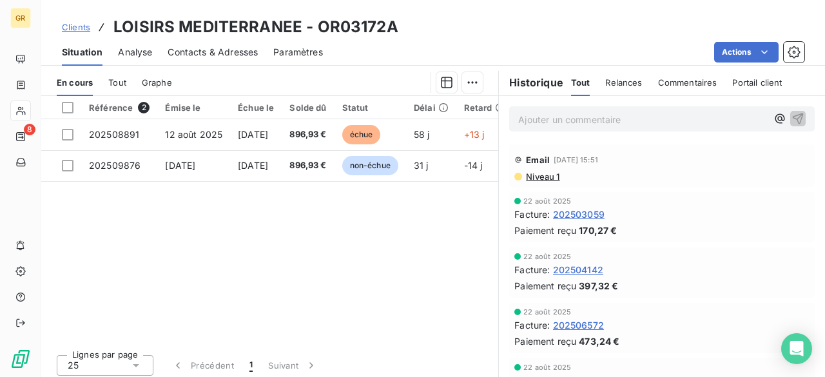
click at [184, 48] on span "Contacts & Adresses" at bounding box center [213, 52] width 90 height 13
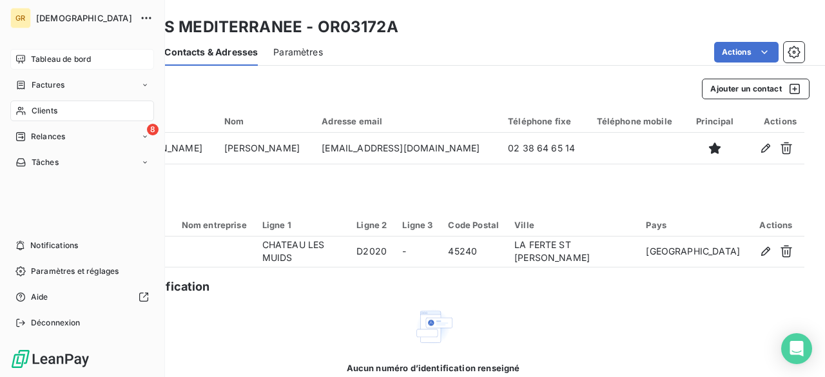
click at [27, 53] on div "Tableau de bord" at bounding box center [82, 59] width 144 height 21
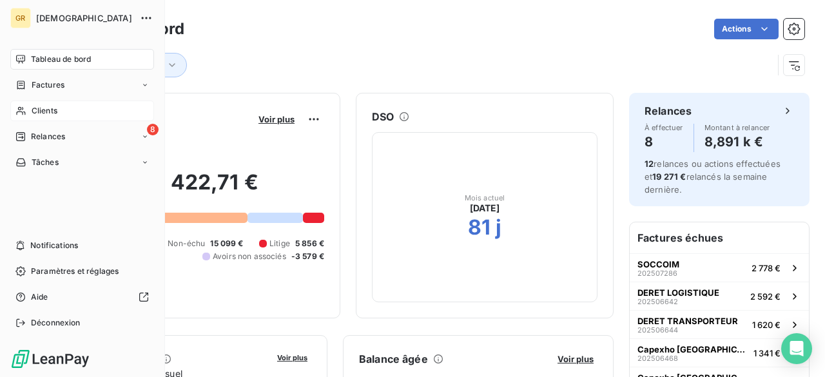
click at [46, 110] on span "Clients" at bounding box center [45, 111] width 26 height 12
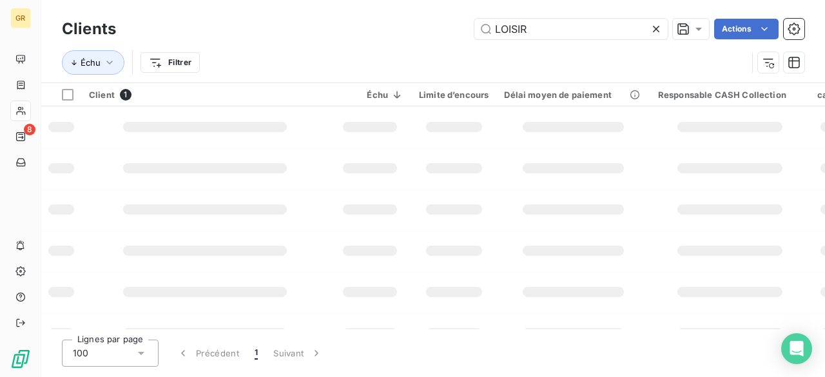
drag, startPoint x: 544, startPoint y: 30, endPoint x: 418, endPoint y: 28, distance: 125.8
click at [418, 28] on div "LOISIR Actions" at bounding box center [468, 29] width 673 height 21
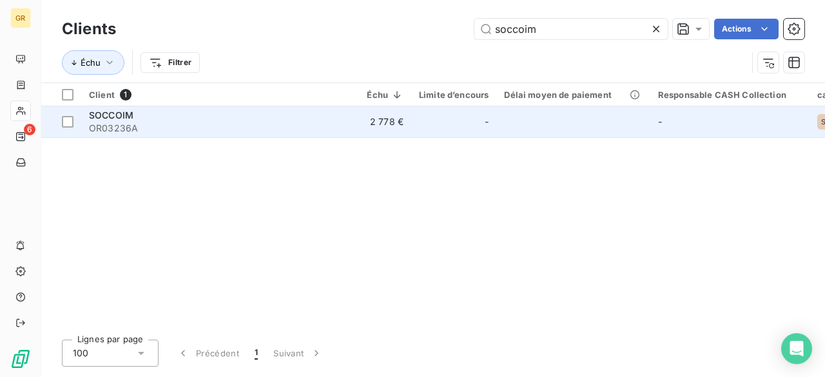
type input "soccoim"
click at [154, 122] on span "OR03236A" at bounding box center [205, 128] width 232 height 13
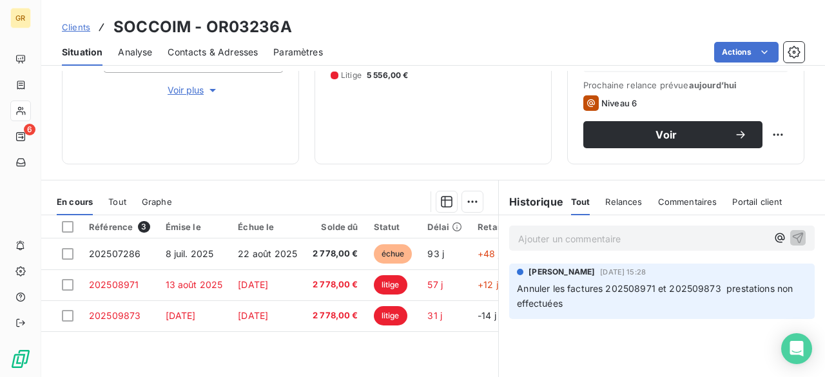
scroll to position [258, 0]
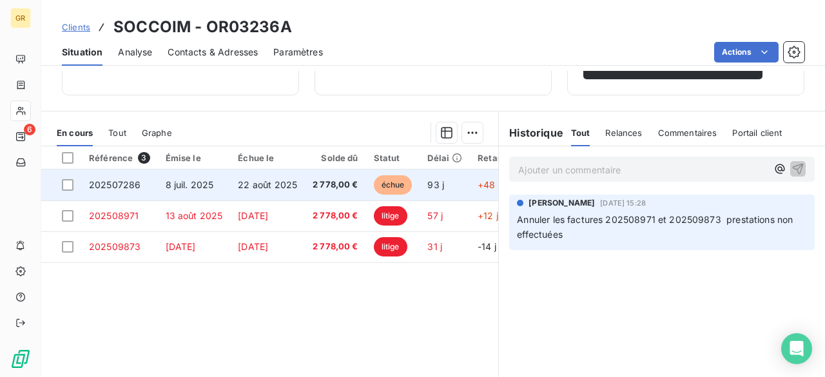
click at [166, 183] on span "8 juil. 2025" at bounding box center [190, 184] width 48 height 11
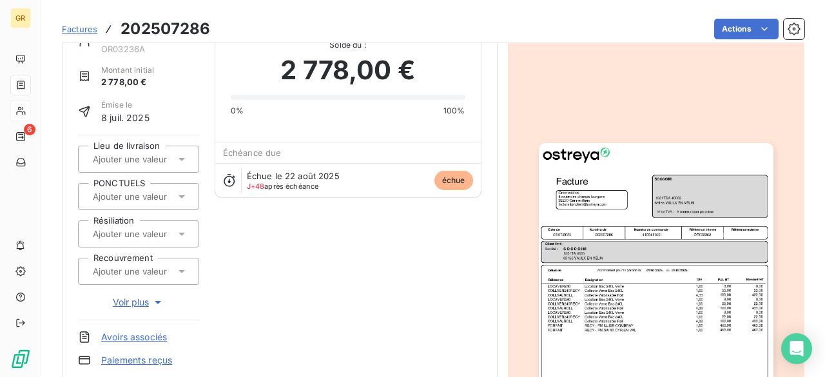
scroll to position [64, 0]
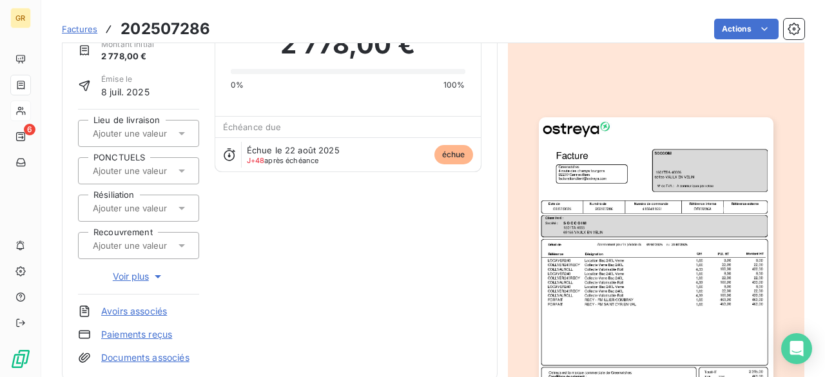
click at [586, 265] on img "button" at bounding box center [656, 282] width 235 height 331
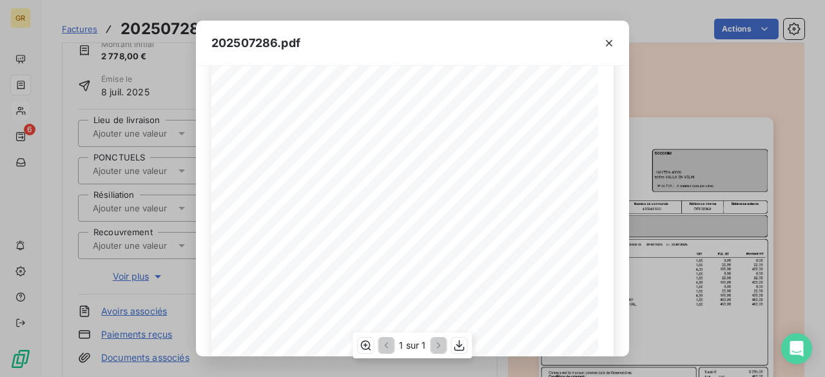
scroll to position [129, 0]
click at [603, 44] on icon "button" at bounding box center [609, 43] width 13 height 13
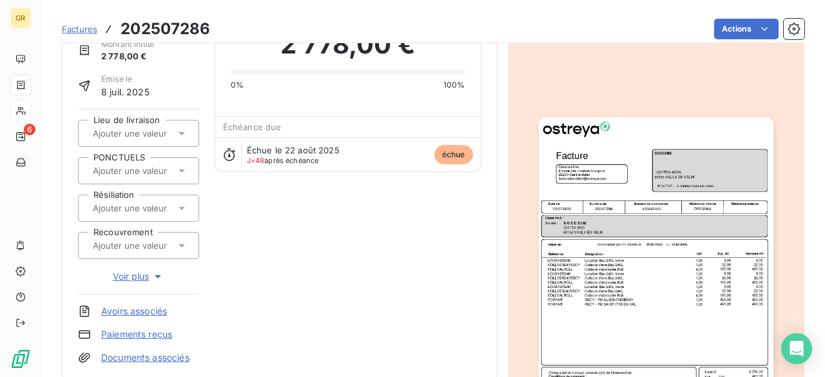
click at [279, 290] on div "SOCCOIM OR03236A Montant initial 2 778,00 € Émise le 8 juil. 2025 Lieu de livra…" at bounding box center [280, 184] width 404 height 362
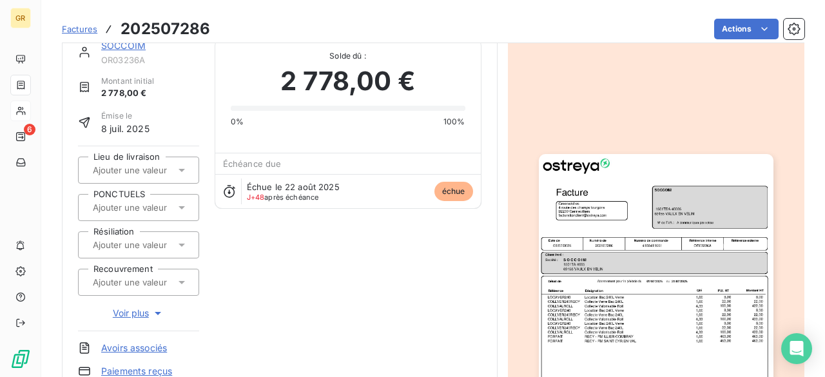
scroll to position [0, 0]
